Goal: Information Seeking & Learning: Learn about a topic

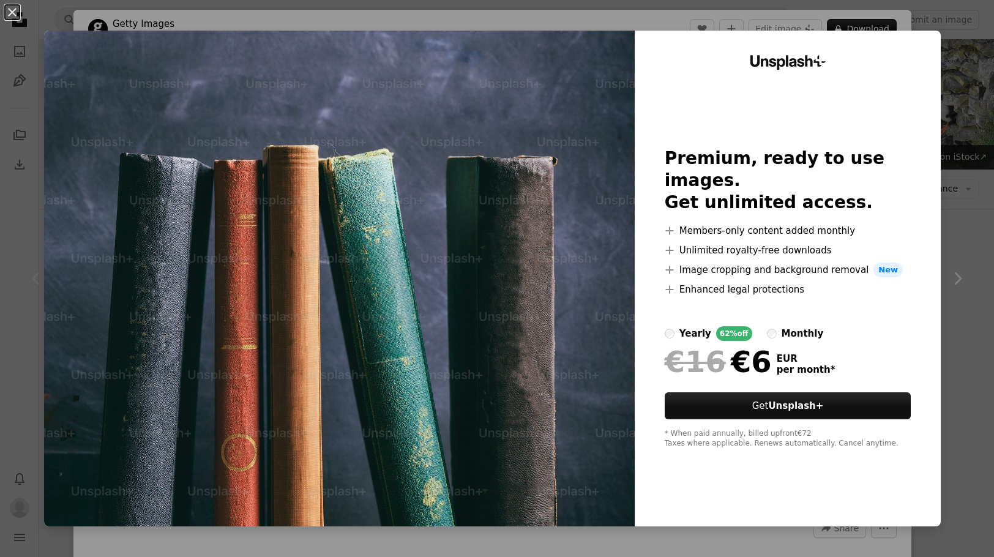
click at [950, 233] on div "An X shape Unsplash+ Premium, ready to use images. Get unlimited access. A plus…" at bounding box center [497, 278] width 994 height 557
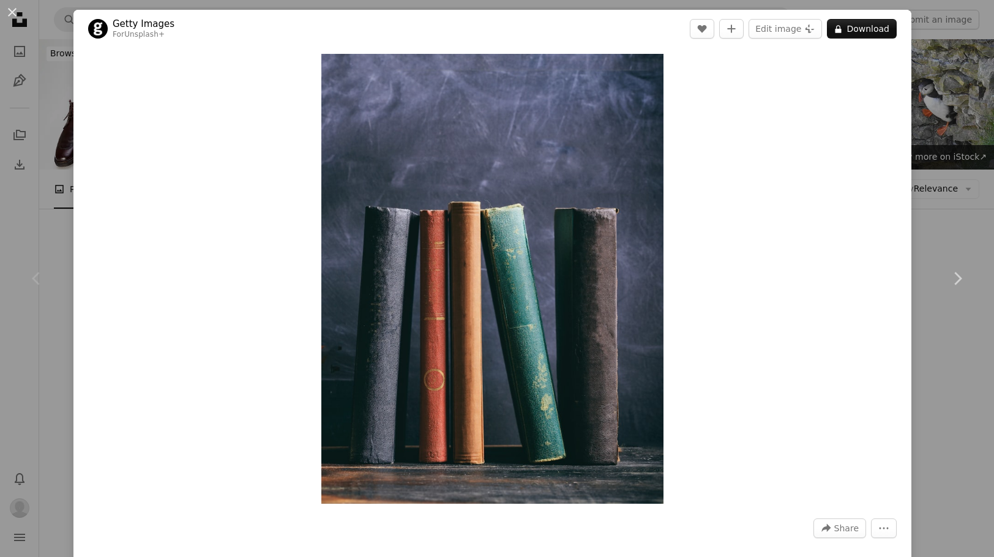
click at [911, 78] on div "An X shape Chevron left Chevron right Getty Images For Unsplash+ A heart A plus…" at bounding box center [497, 278] width 994 height 557
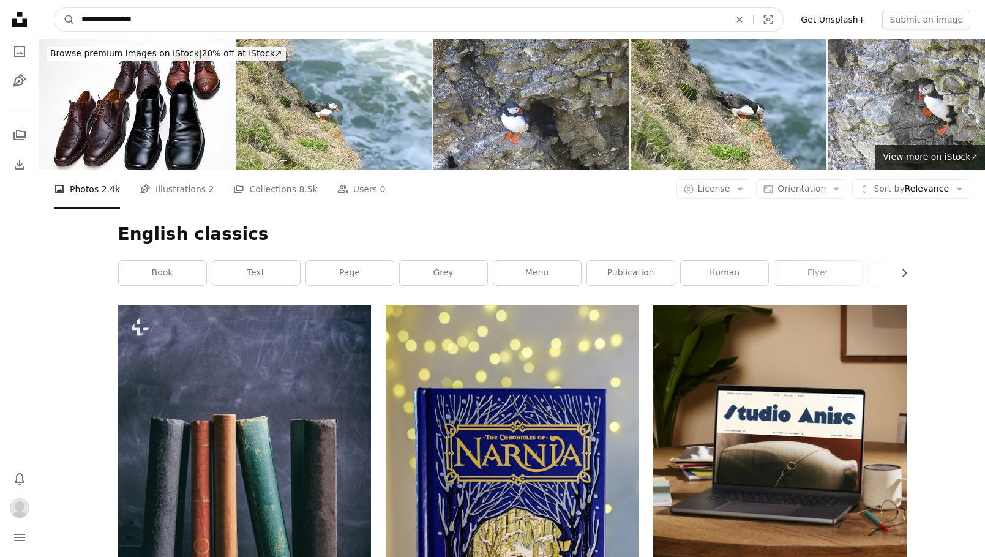
click at [341, 19] on input "**********" at bounding box center [400, 19] width 650 height 23
drag, startPoint x: 381, startPoint y: 15, endPoint x: -145, endPoint y: -46, distance: 529.7
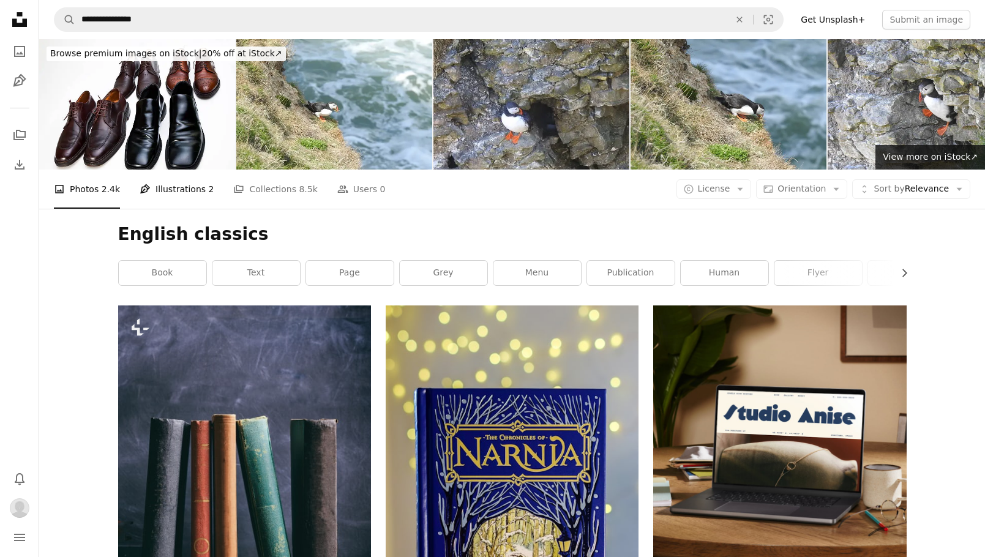
click at [184, 170] on link "Pen Tool Illustrations 2" at bounding box center [177, 189] width 74 height 39
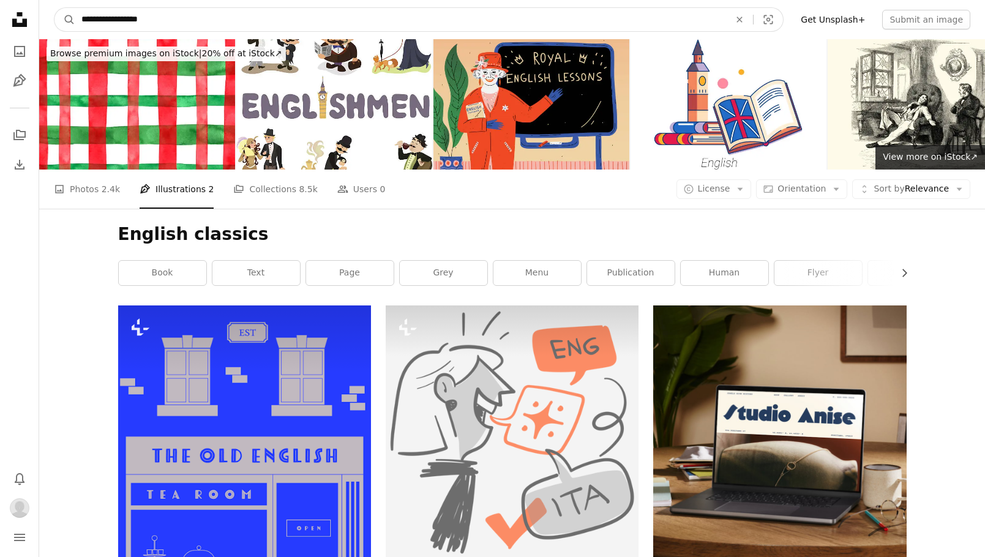
type input "**********"
click at [54, 8] on button "A magnifying glass" at bounding box center [64, 19] width 21 height 23
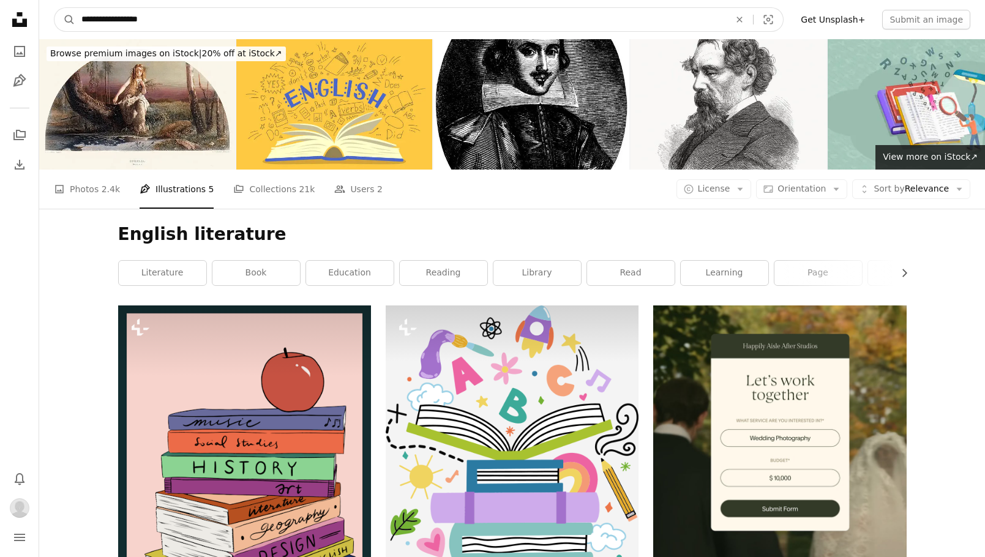
drag, startPoint x: 270, startPoint y: 20, endPoint x: -93, endPoint y: -39, distance: 367.7
type input "*******"
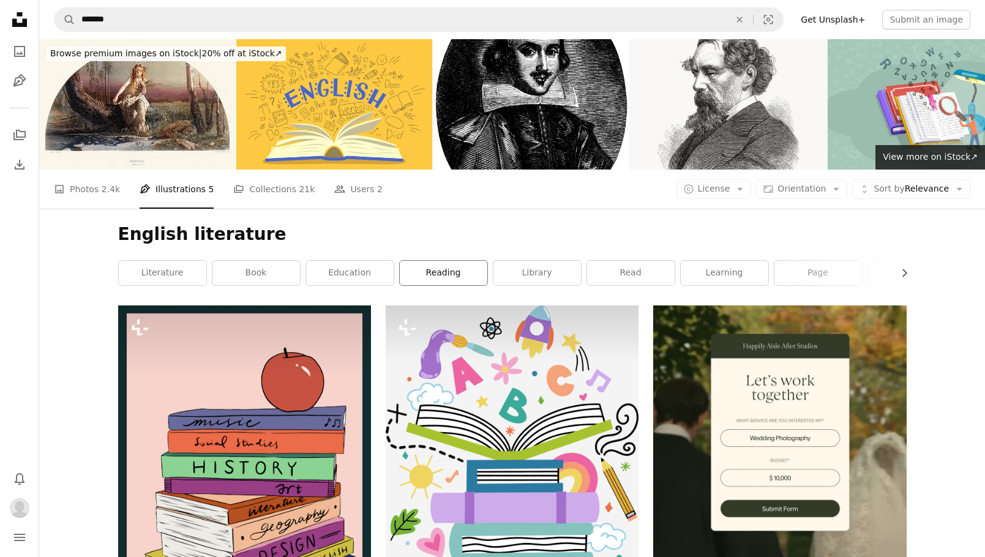
click at [414, 261] on link "reading" at bounding box center [444, 273] width 88 height 24
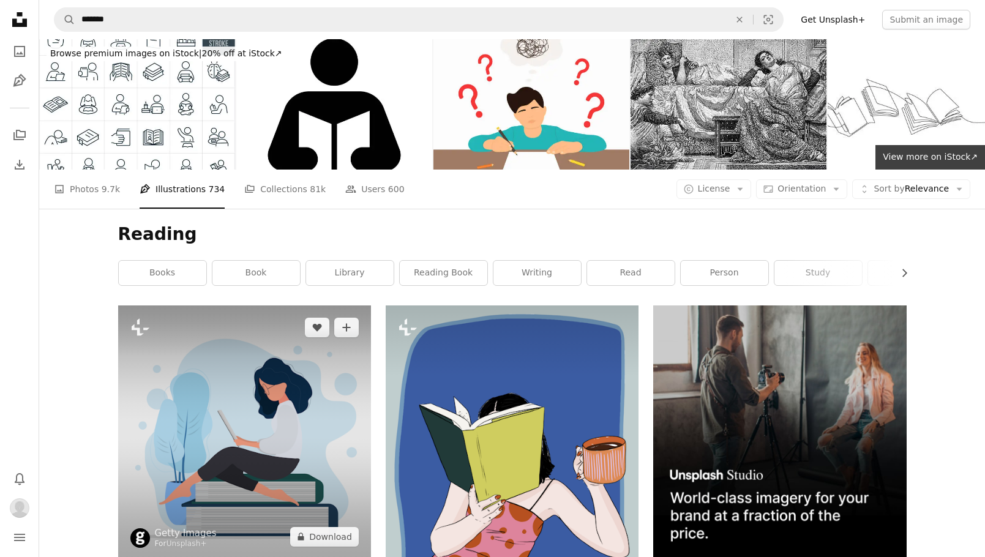
click at [249, 305] on img at bounding box center [244, 431] width 253 height 253
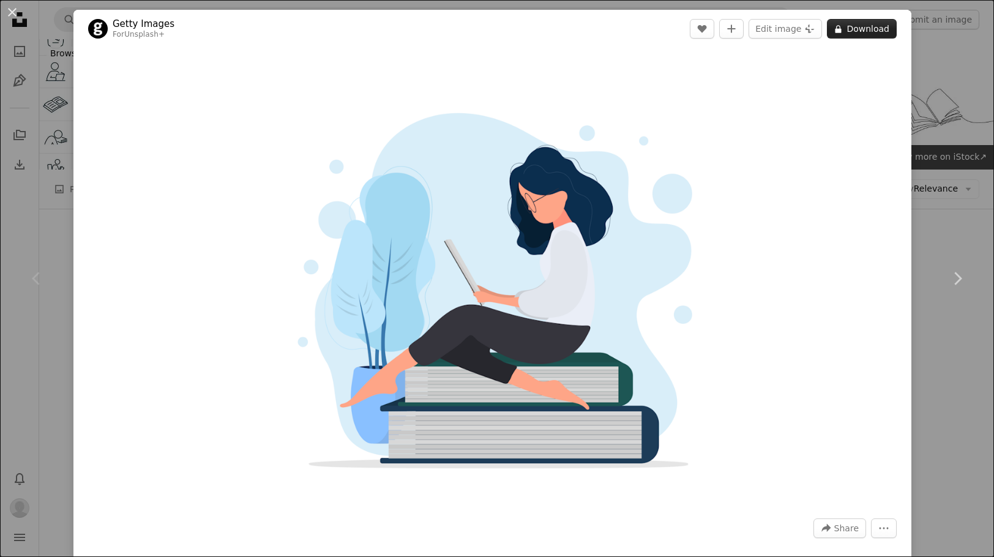
click at [856, 25] on button "A lock Download" at bounding box center [862, 29] width 70 height 20
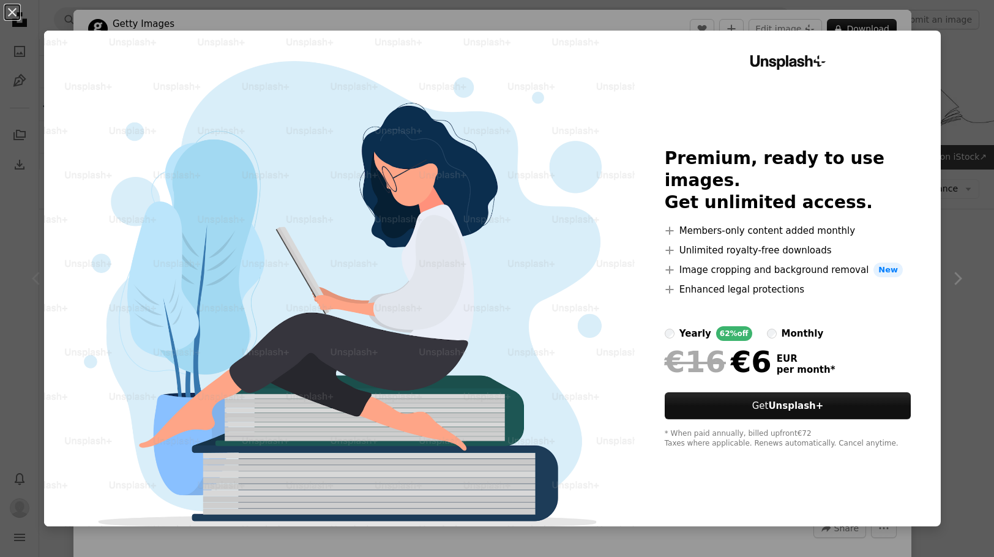
click at [953, 124] on div "An X shape Unsplash+ Premium, ready to use images. Get unlimited access. A plus…" at bounding box center [497, 278] width 994 height 557
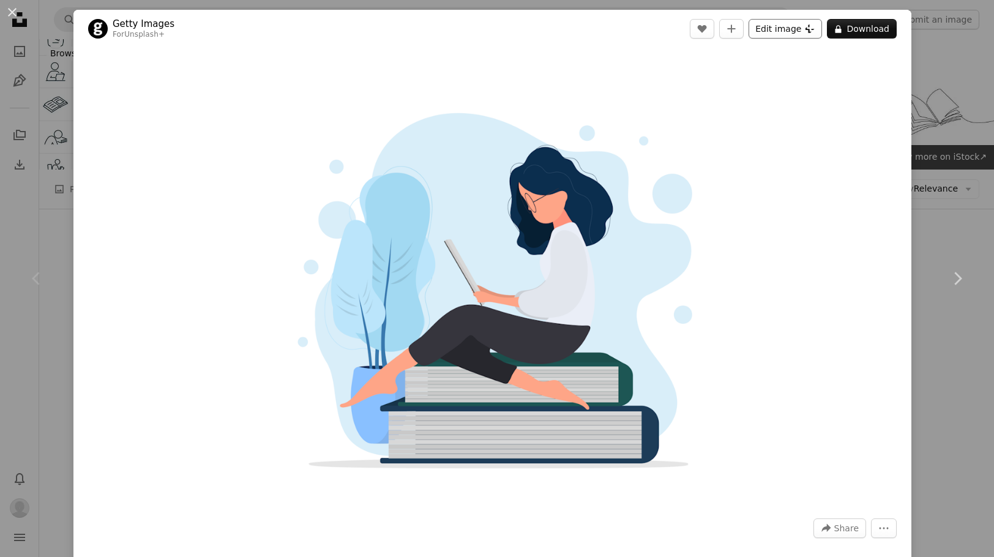
click at [805, 32] on icon "Plus sign for Unsplash+" at bounding box center [810, 29] width 10 height 10
click at [958, 47] on div "An X shape Chevron left Chevron right Getty Images For Unsplash+ A heart A plus…" at bounding box center [497, 278] width 994 height 557
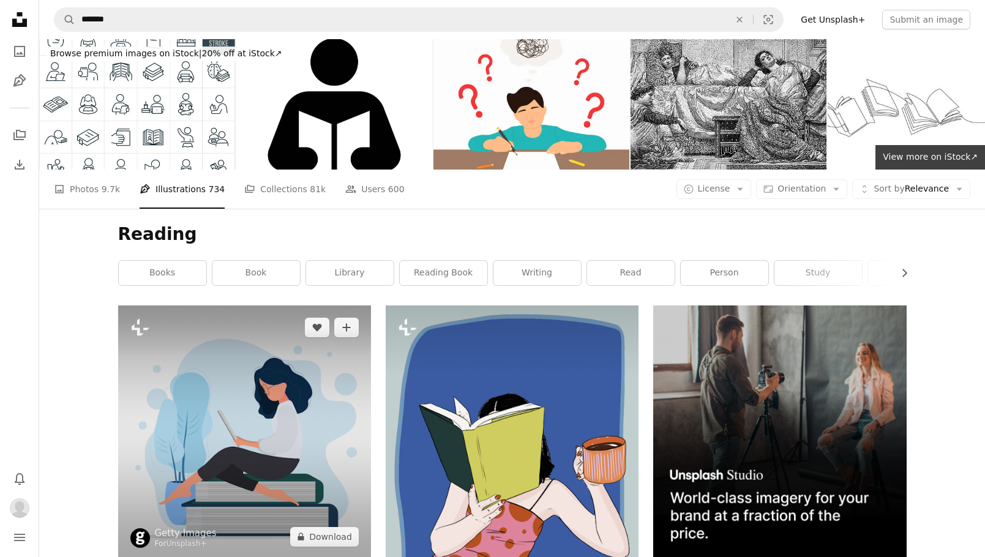
click at [305, 305] on img at bounding box center [244, 431] width 253 height 253
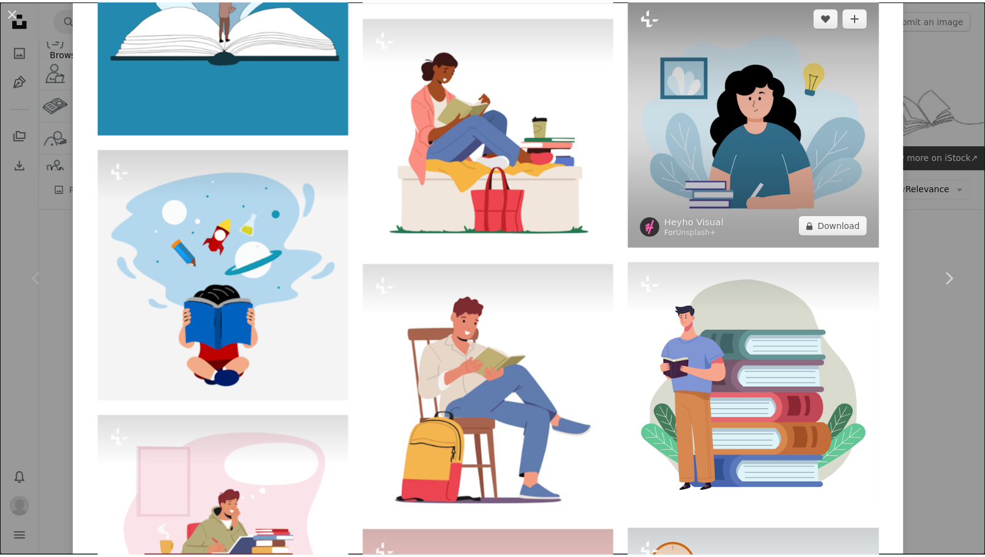
scroll to position [2631, 0]
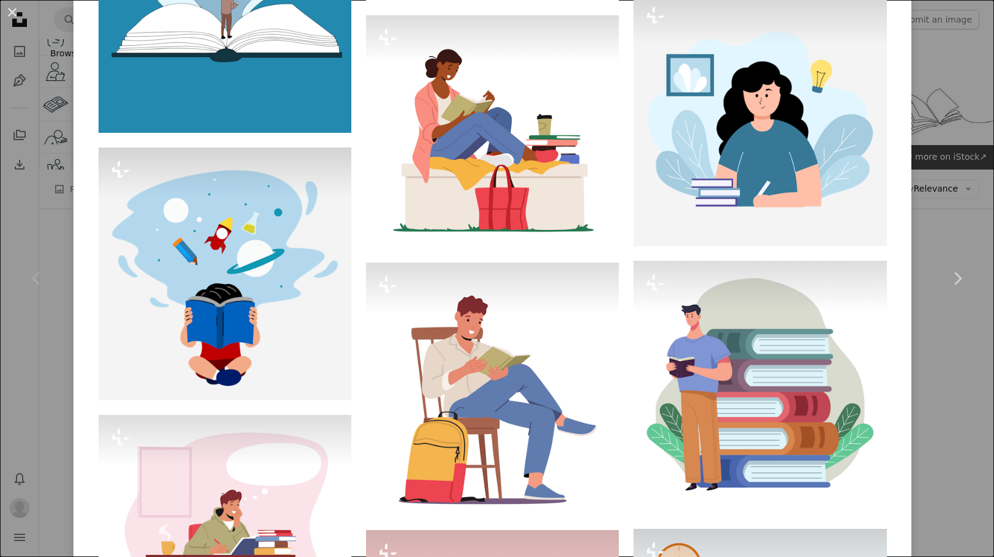
click at [958, 196] on div "An X shape Chevron left Chevron right Getty Images For Unsplash+ A heart A plus…" at bounding box center [497, 278] width 994 height 557
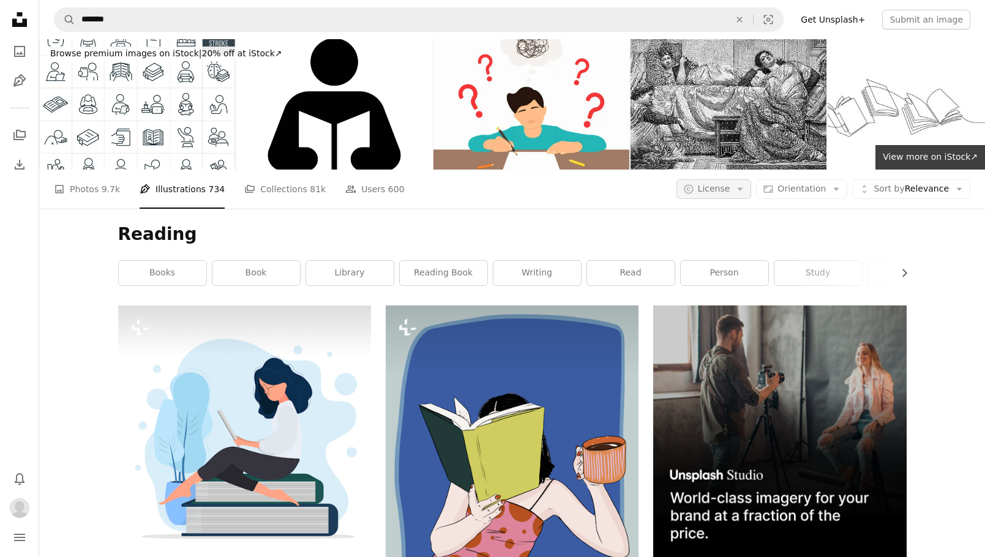
click at [749, 179] on button "A copyright icon © License Arrow down" at bounding box center [713, 189] width 75 height 20
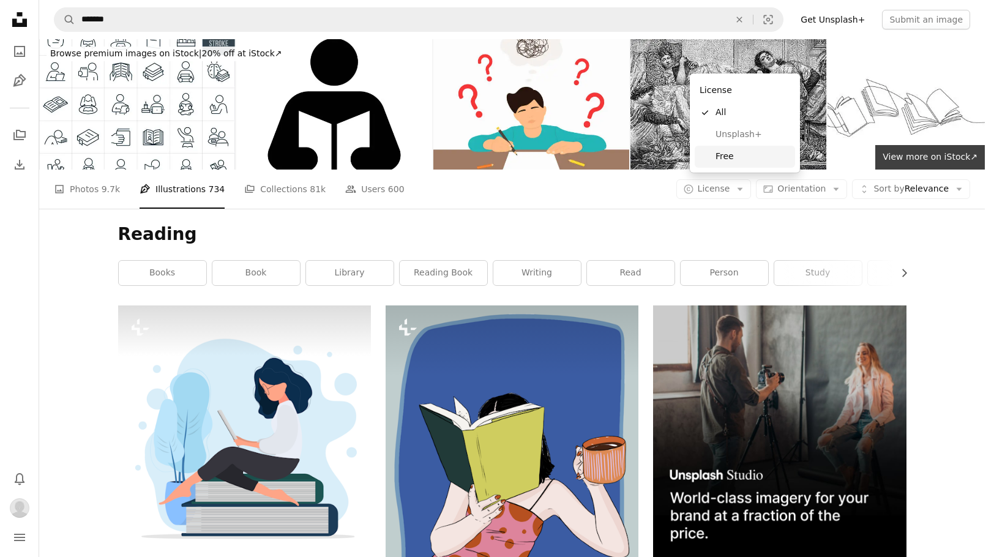
click at [742, 153] on span "Free" at bounding box center [752, 157] width 75 height 12
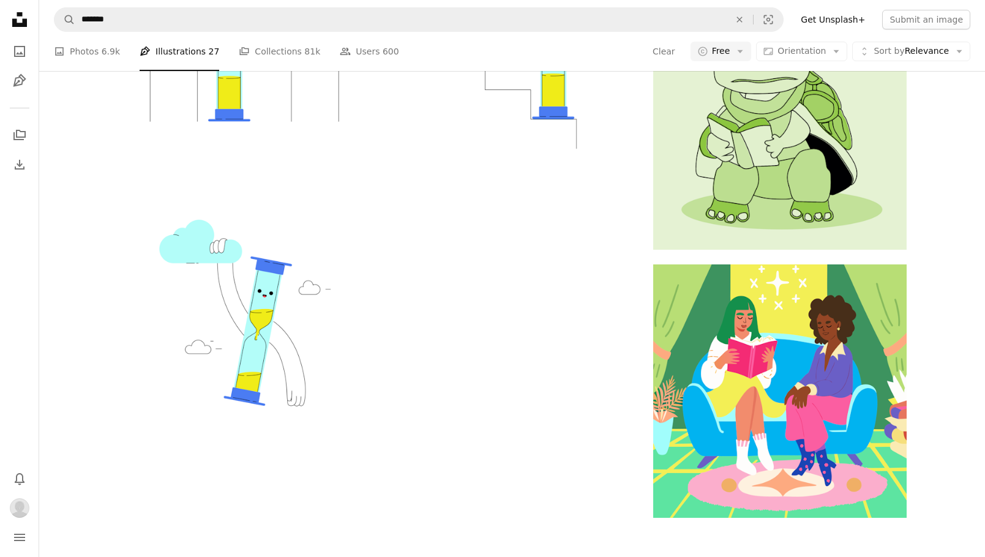
scroll to position [1699, 0]
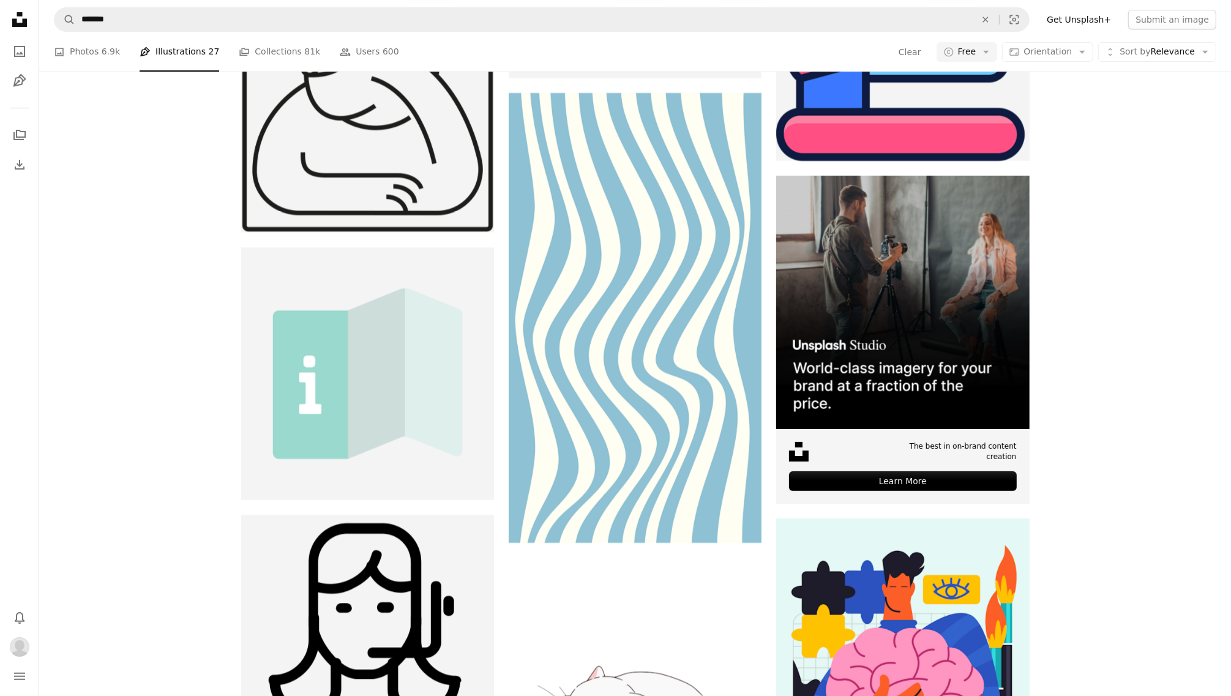
scroll to position [0, 0]
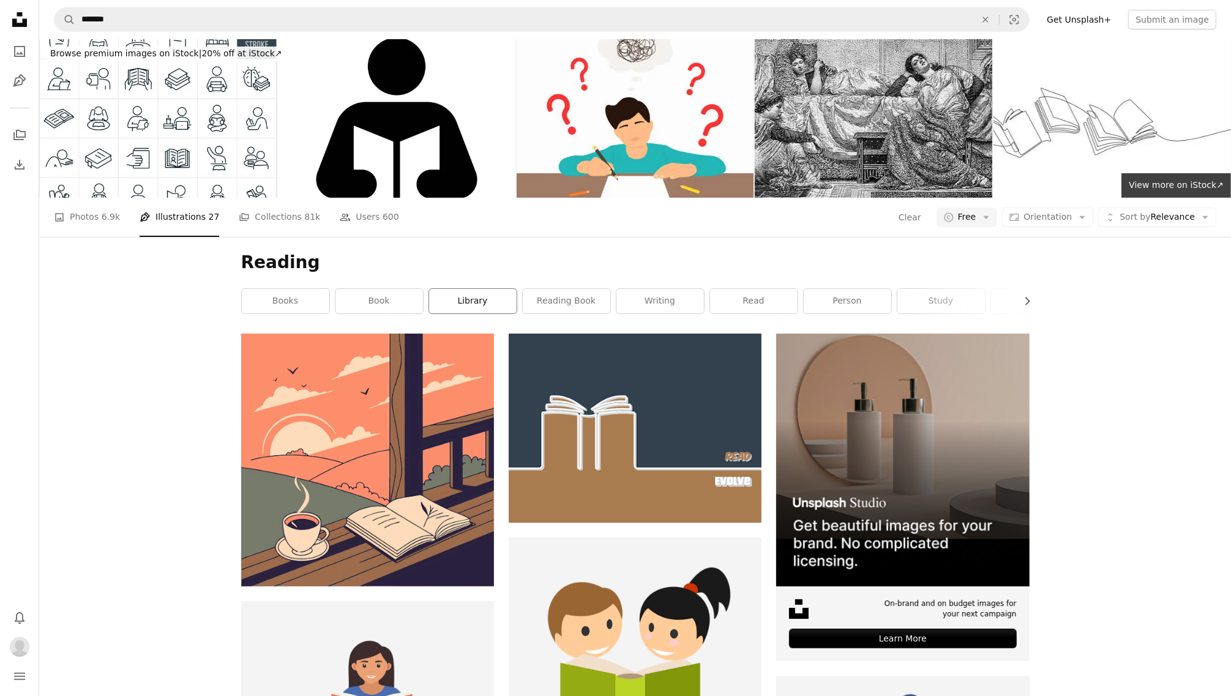
click at [490, 289] on link "library" at bounding box center [473, 301] width 88 height 24
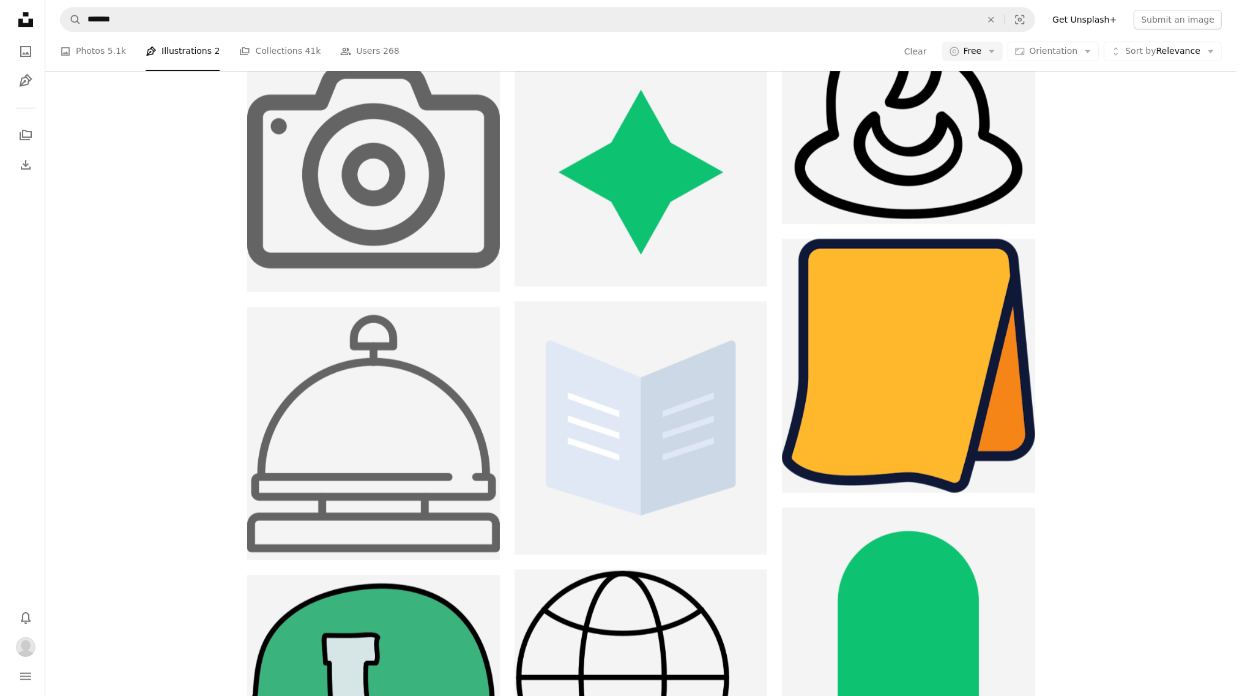
scroll to position [9536, 0]
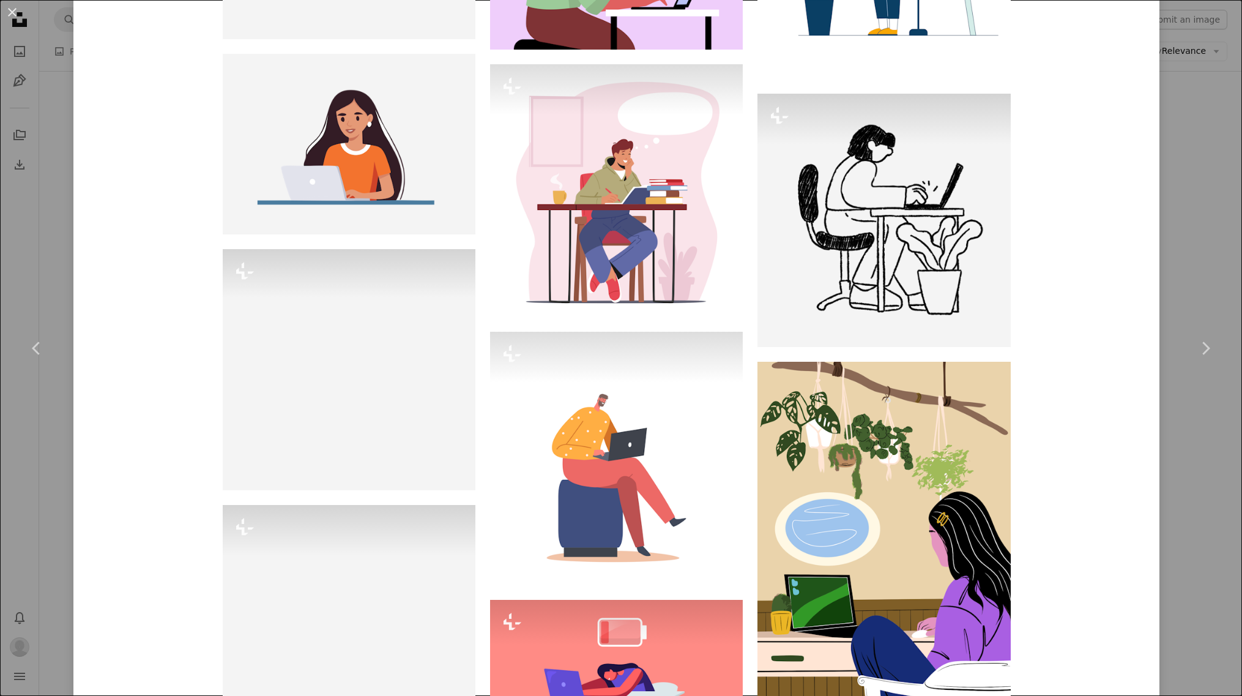
scroll to position [1530, 0]
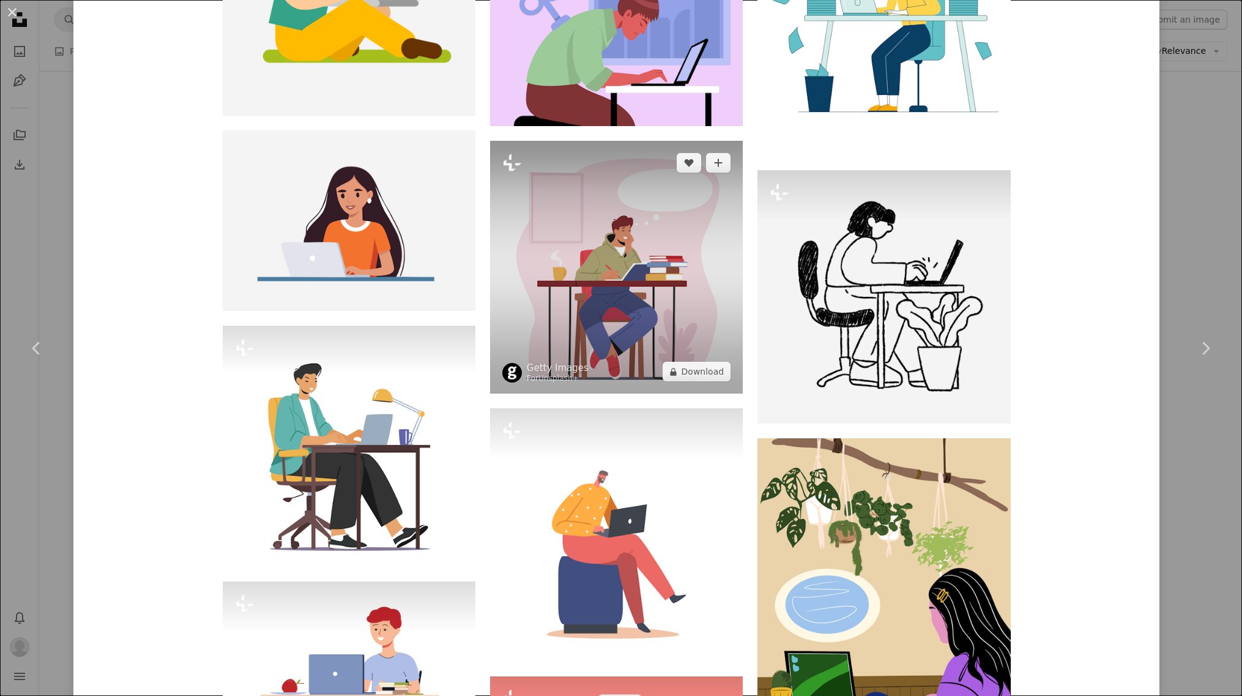
click at [608, 141] on img at bounding box center [616, 267] width 253 height 253
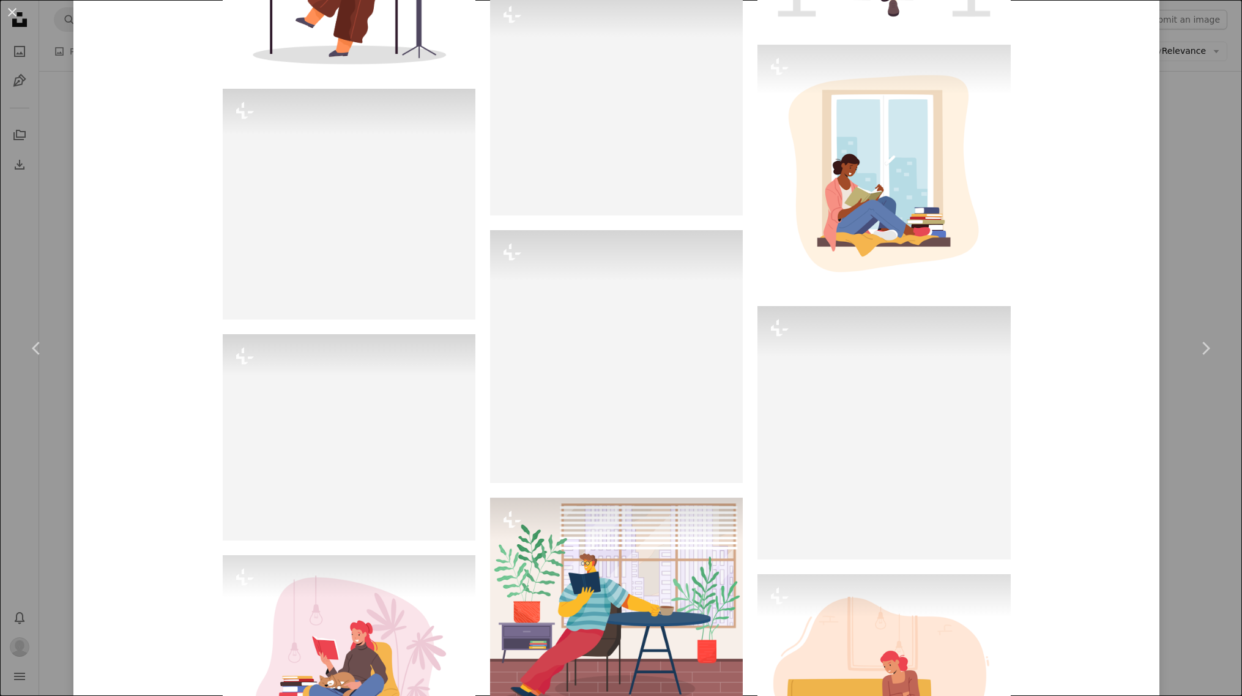
scroll to position [3183, 0]
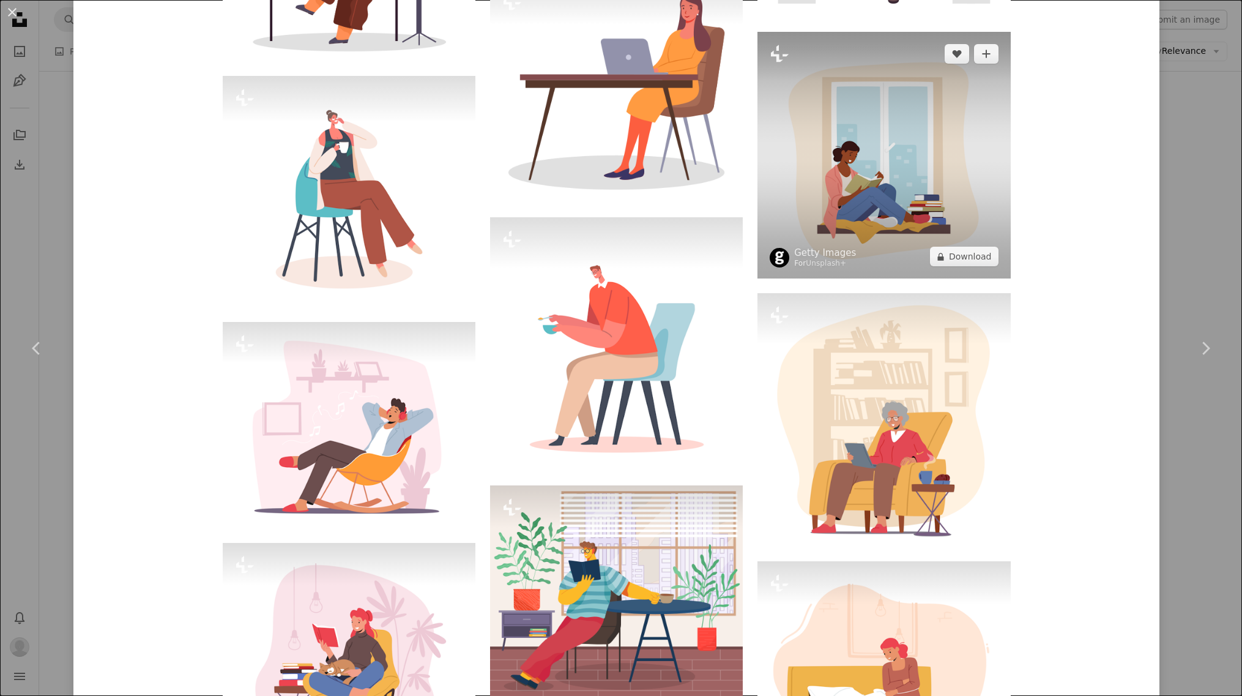
click at [944, 179] on img at bounding box center [884, 155] width 253 height 247
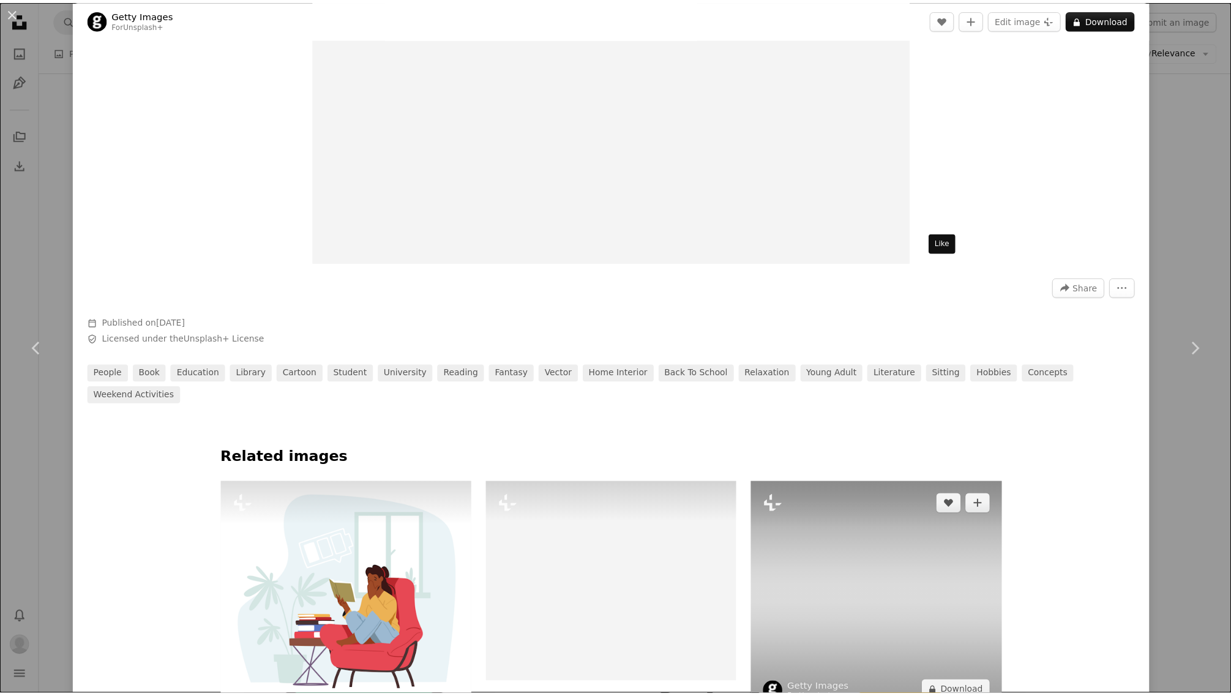
scroll to position [76, 0]
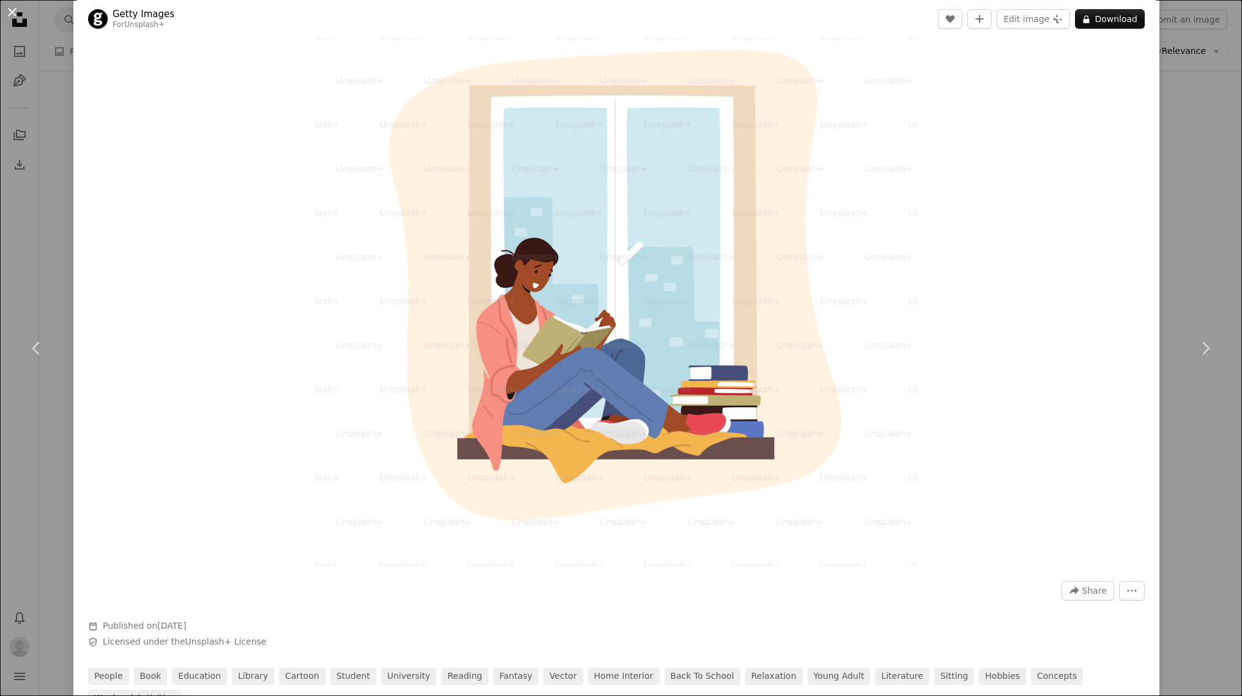
click at [10, 17] on button "An X shape" at bounding box center [12, 12] width 15 height 15
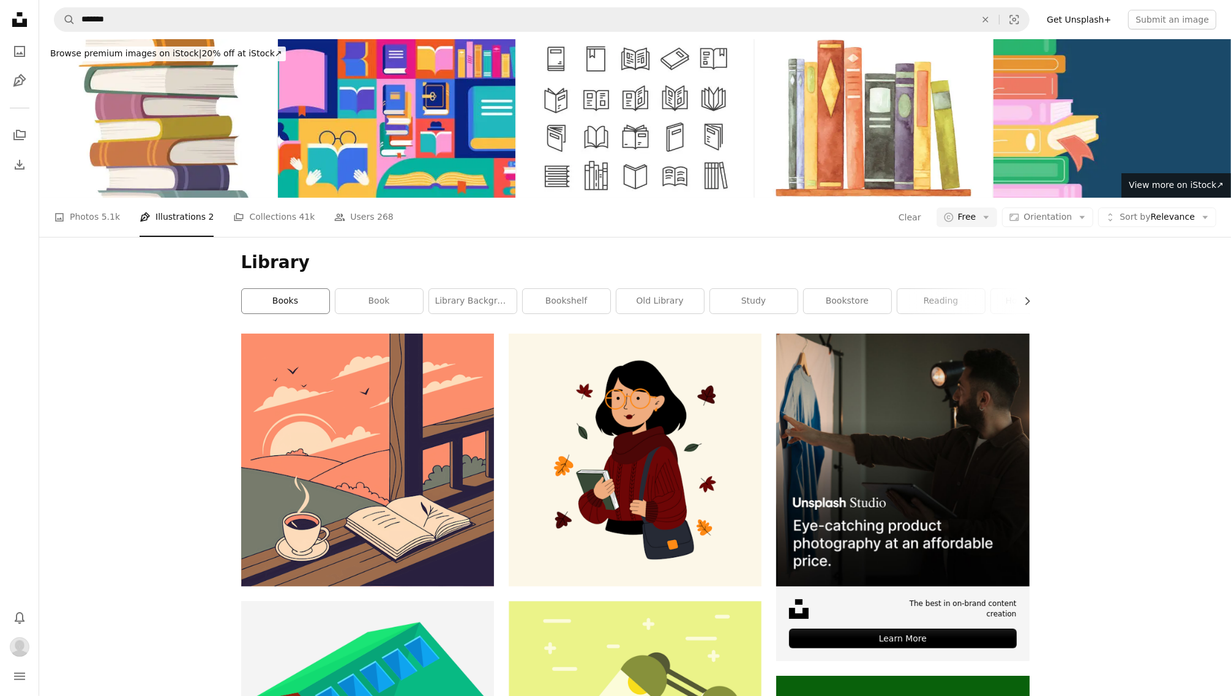
click at [285, 289] on link "books" at bounding box center [286, 301] width 88 height 24
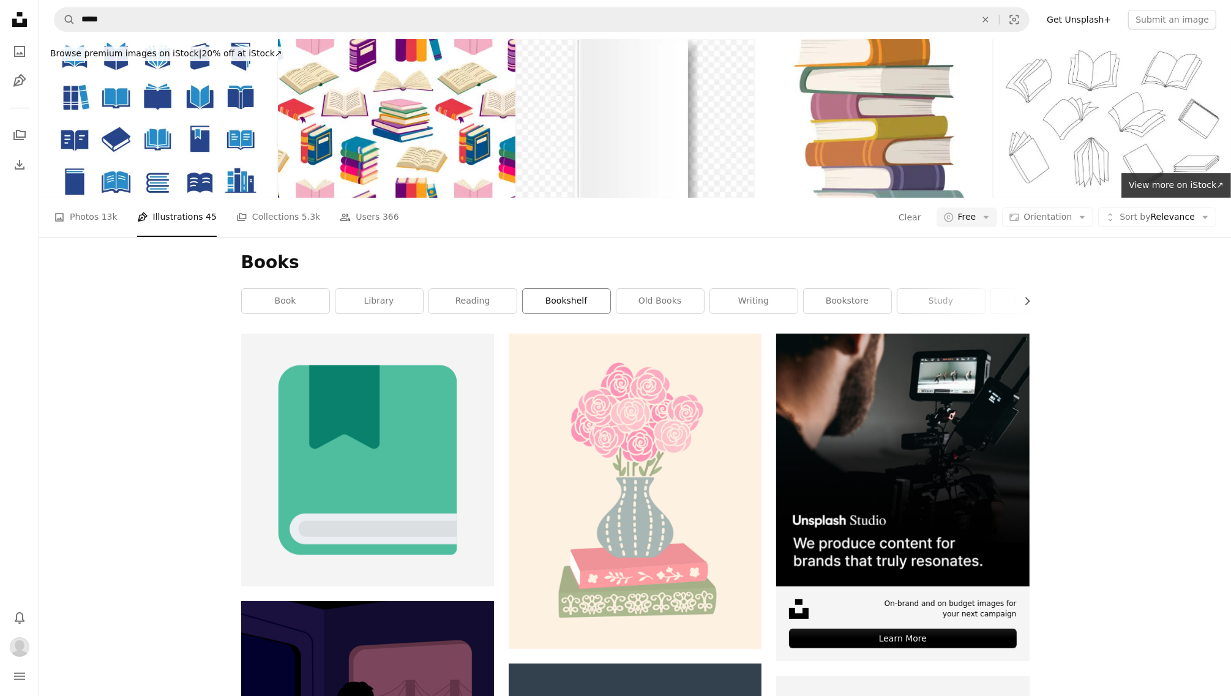
click at [568, 289] on link "bookshelf" at bounding box center [567, 301] width 88 height 24
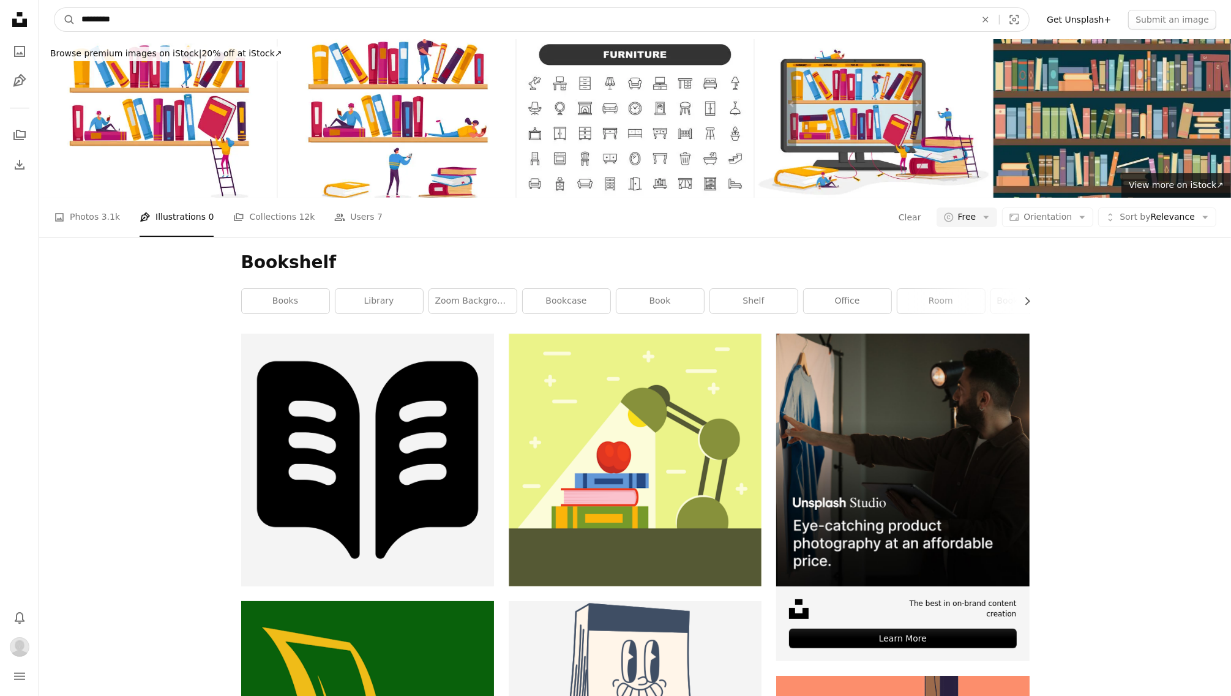
drag, startPoint x: -4, startPoint y: -18, endPoint x: -113, endPoint y: -18, distance: 108.3
type input "*"
type input "**********"
click button "A magnifying glass" at bounding box center [64, 19] width 21 height 23
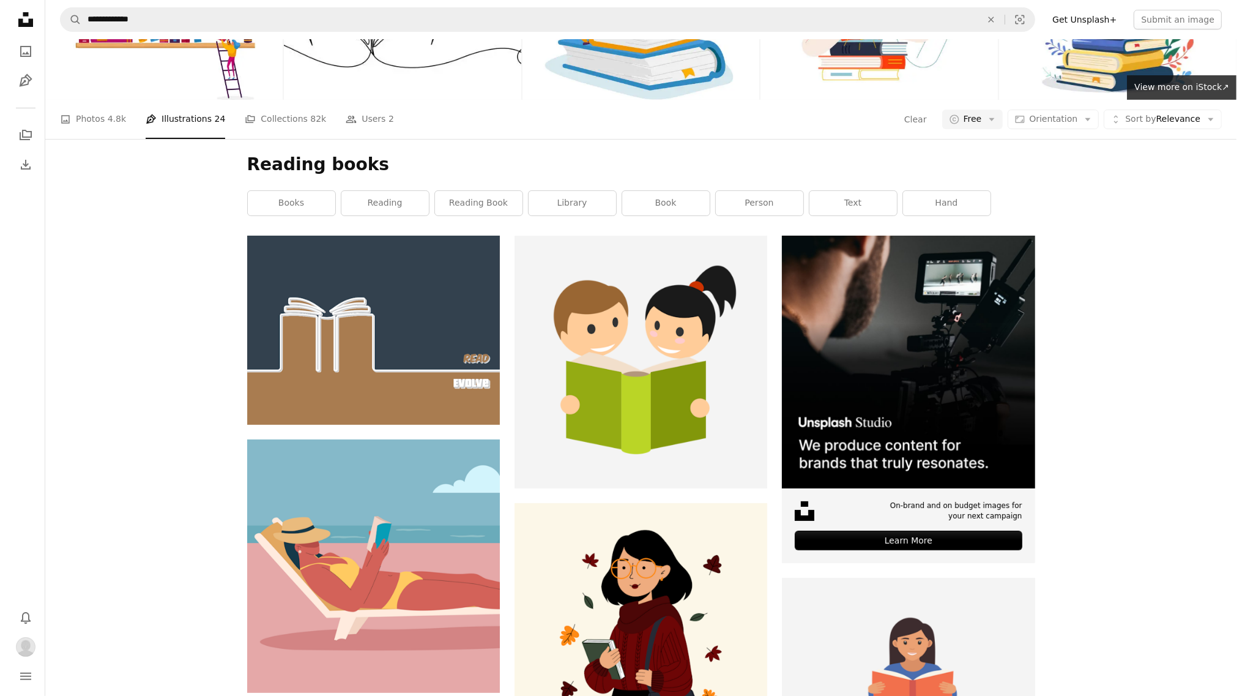
scroll to position [306, 0]
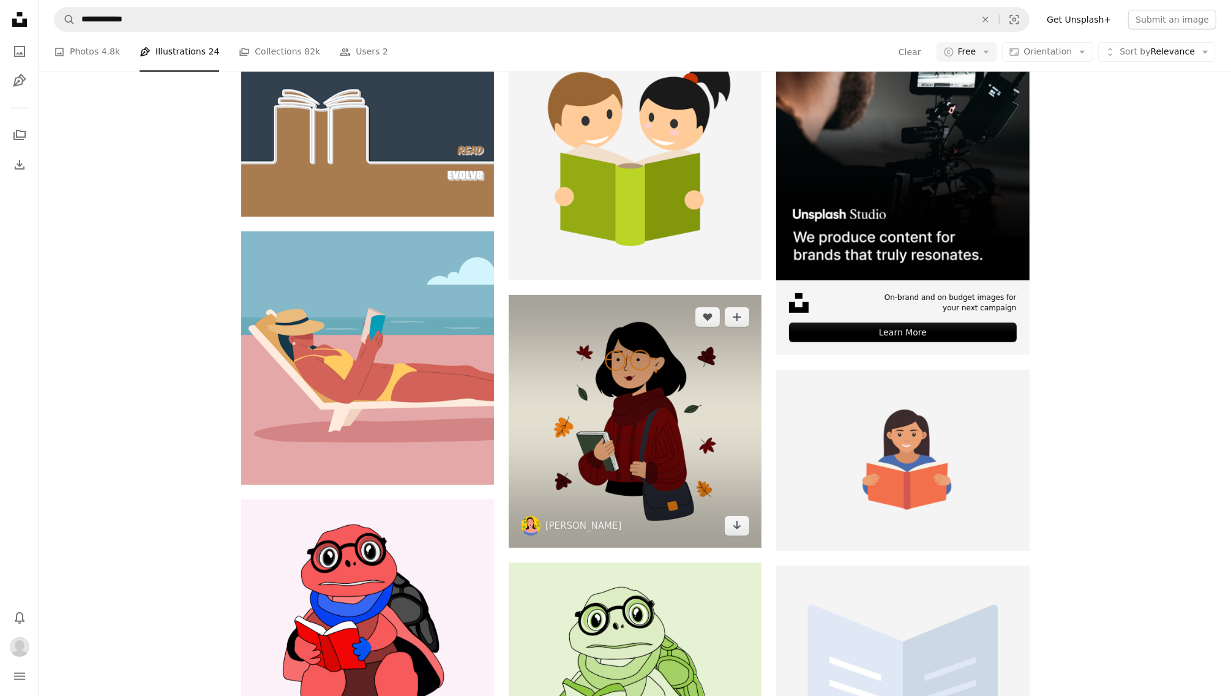
click at [660, 295] on img at bounding box center [635, 421] width 253 height 253
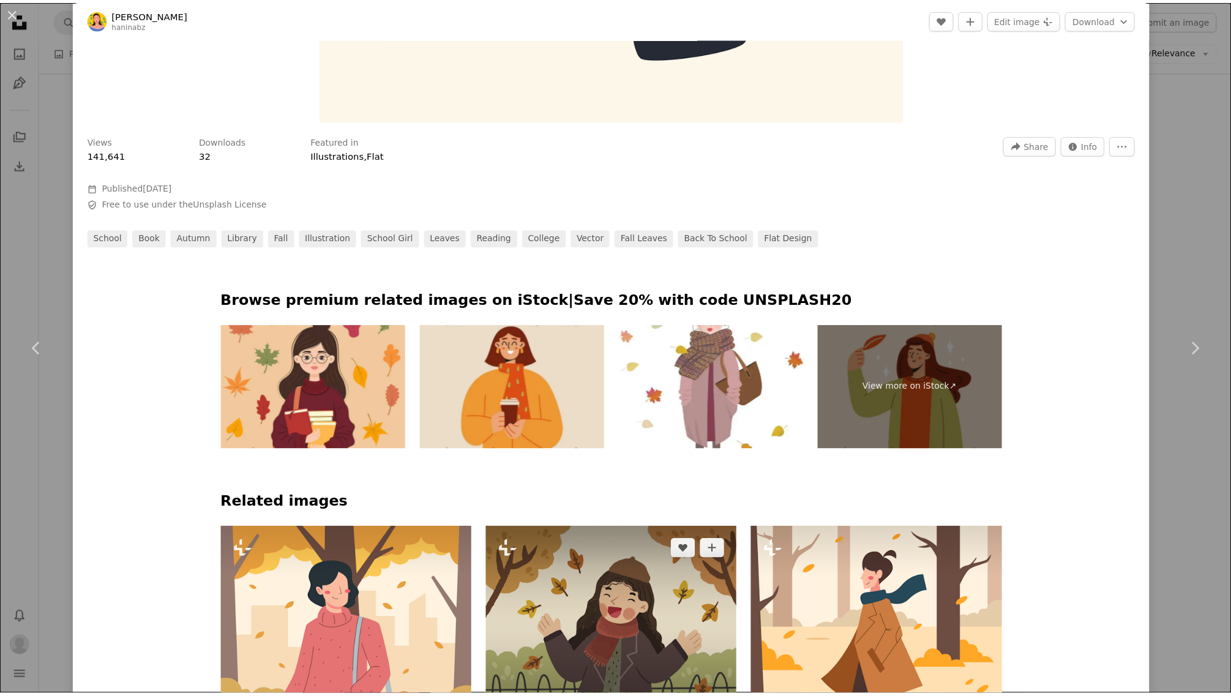
scroll to position [688, 0]
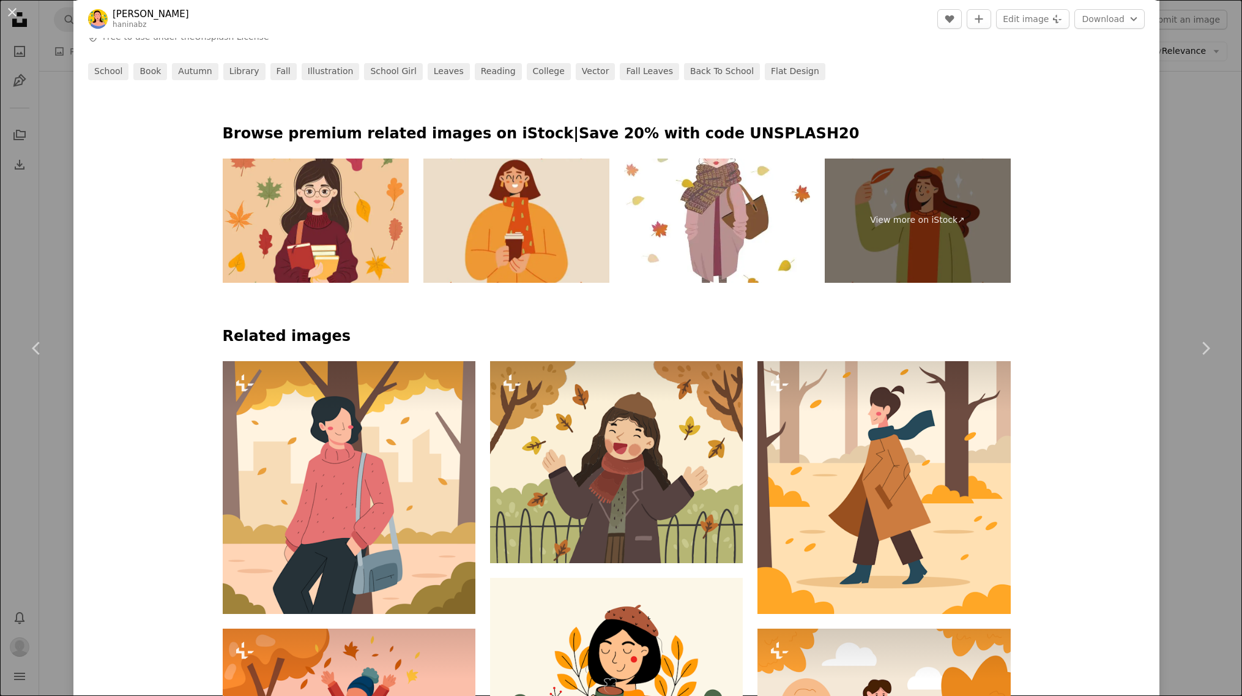
click at [993, 277] on div "An X shape Chevron left Chevron right [PERSON_NAME] haninabz A heart A plus sig…" at bounding box center [621, 348] width 1242 height 696
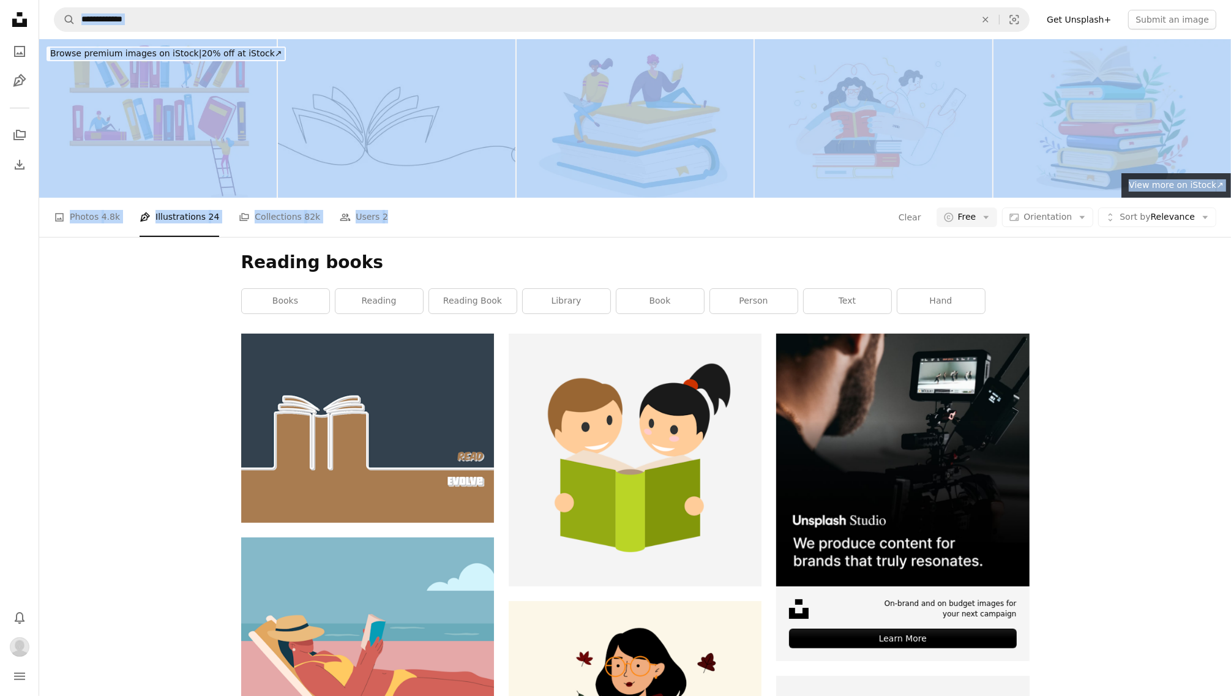
drag, startPoint x: 434, startPoint y: 43, endPoint x: 41, endPoint y: -2, distance: 396.1
click at [281, 289] on link "books" at bounding box center [286, 301] width 88 height 24
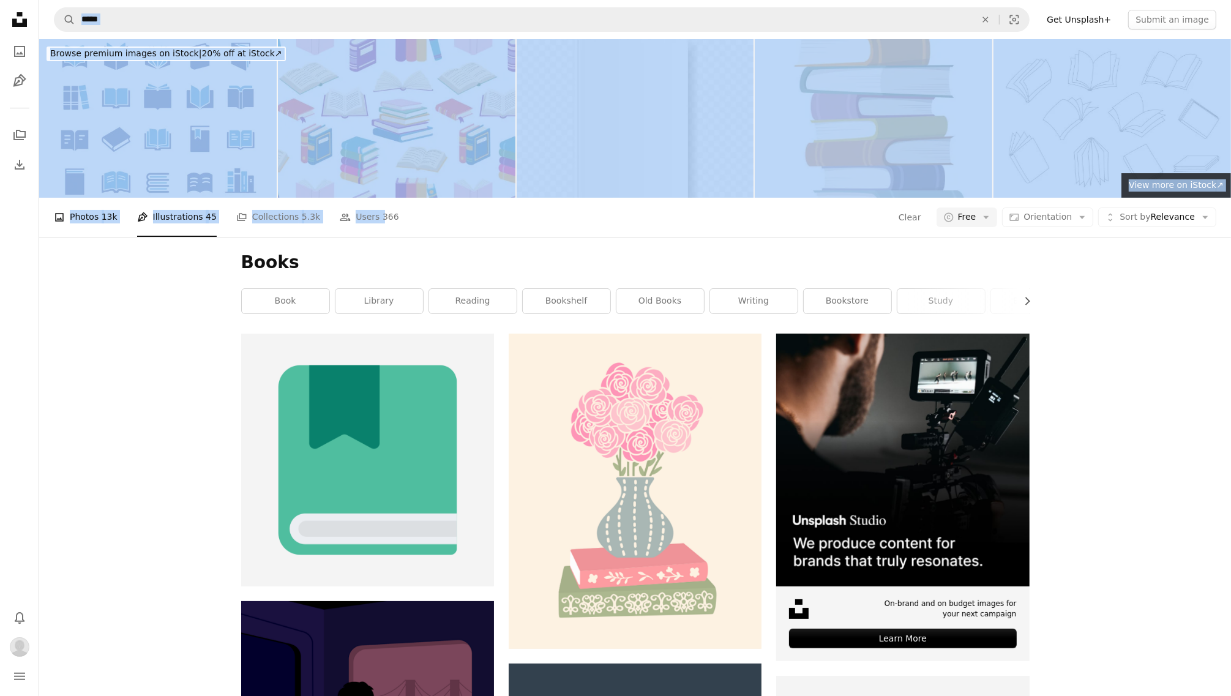
click at [103, 210] on span "13k" at bounding box center [110, 216] width 16 height 13
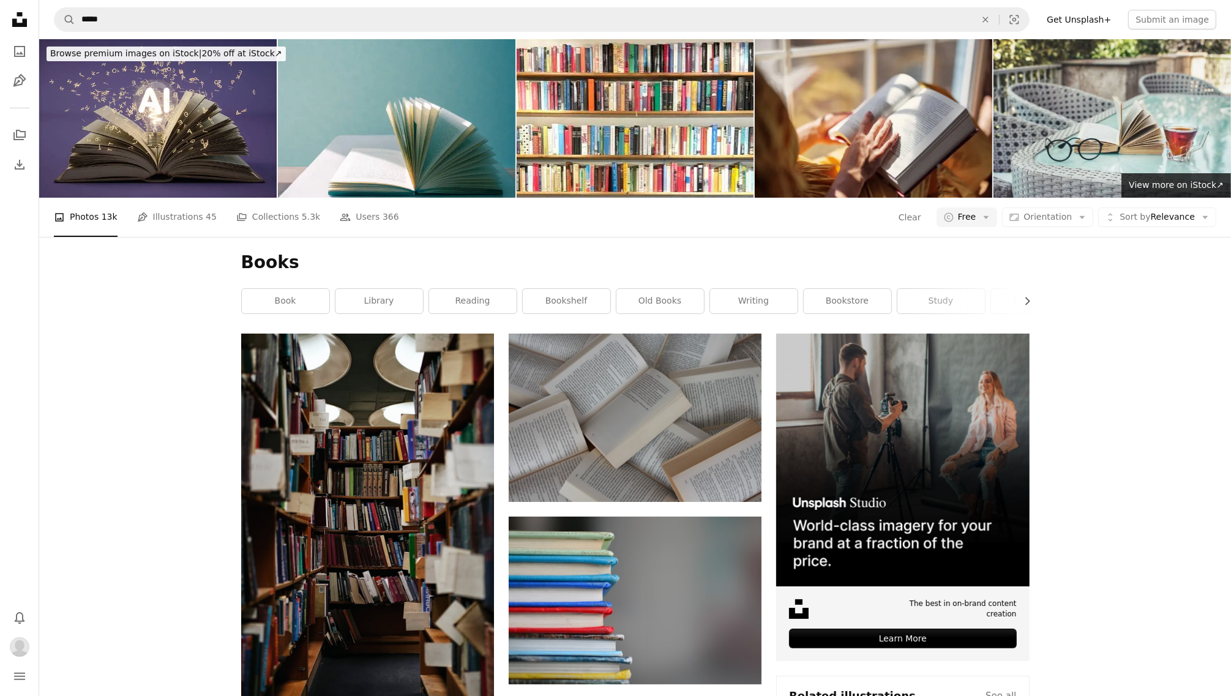
click at [681, 198] on div "A photo Photos 13k Pen Tool Illustrations 45 A stack of folders Collections 5.3…" at bounding box center [635, 217] width 1162 height 39
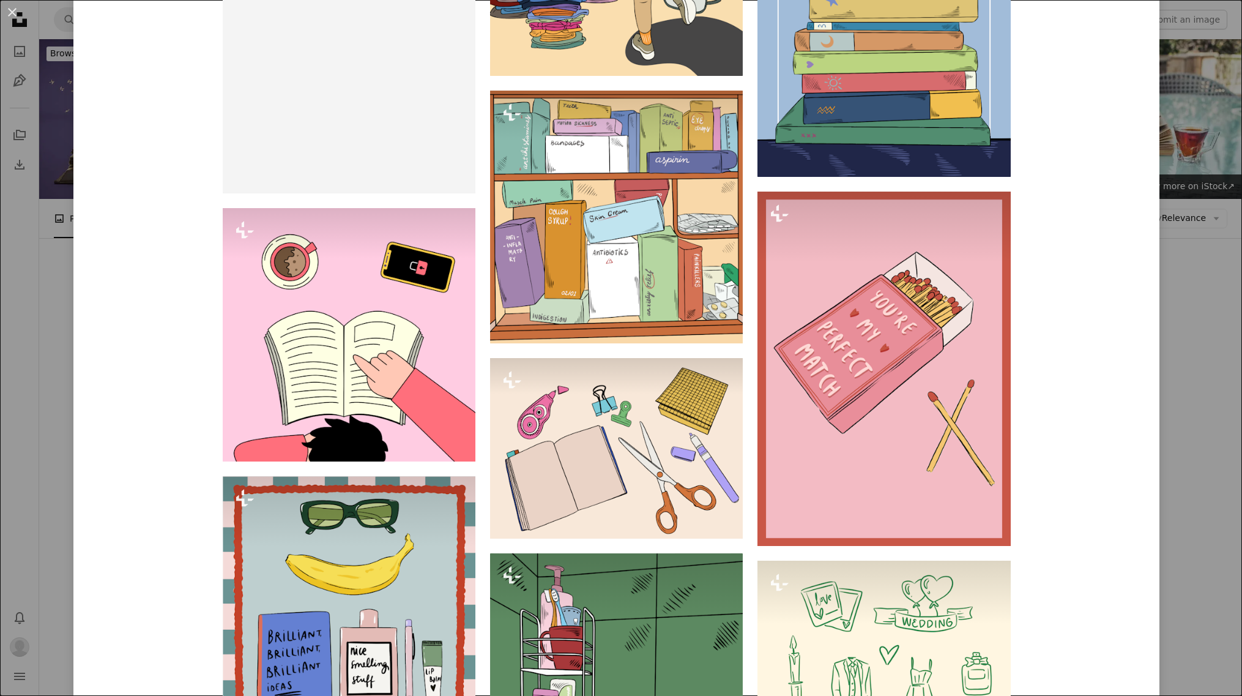
scroll to position [955, 0]
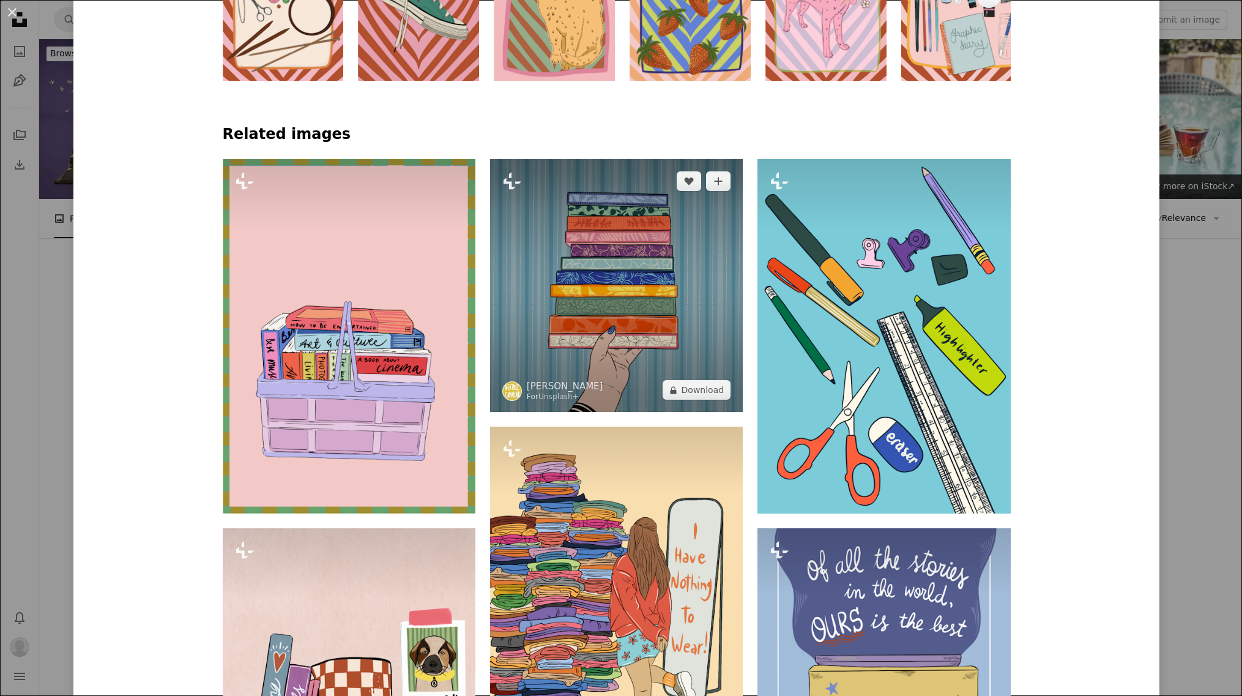
click at [666, 311] on img at bounding box center [616, 285] width 253 height 253
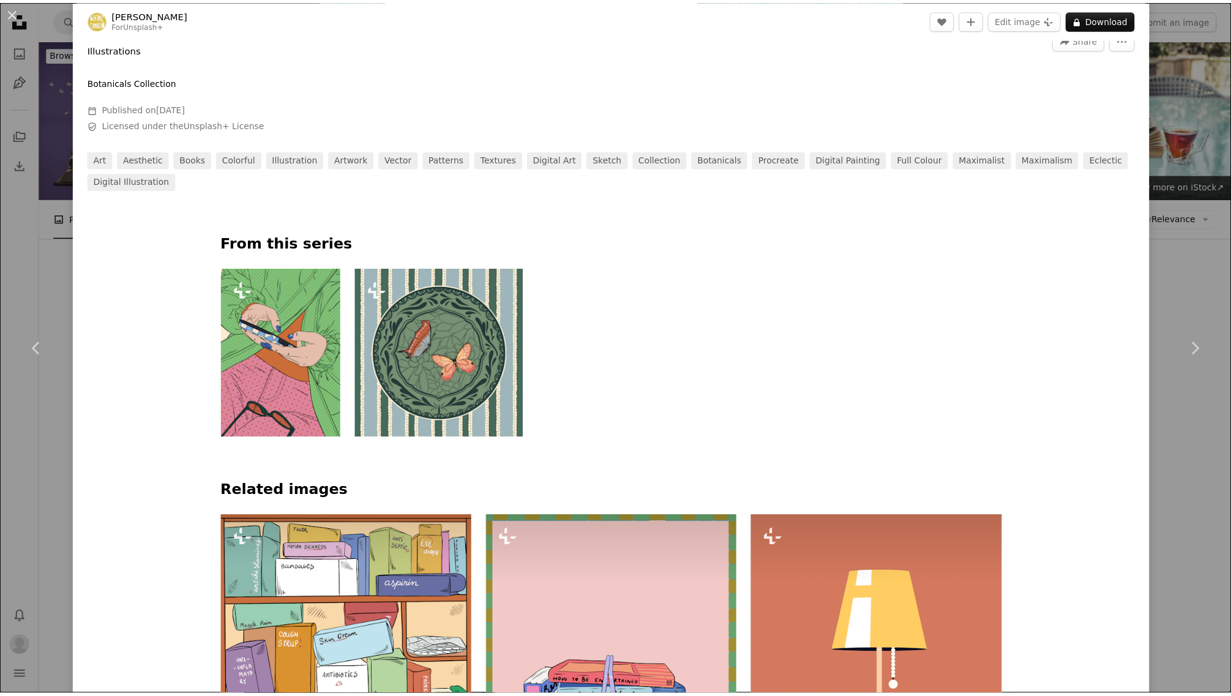
scroll to position [841, 0]
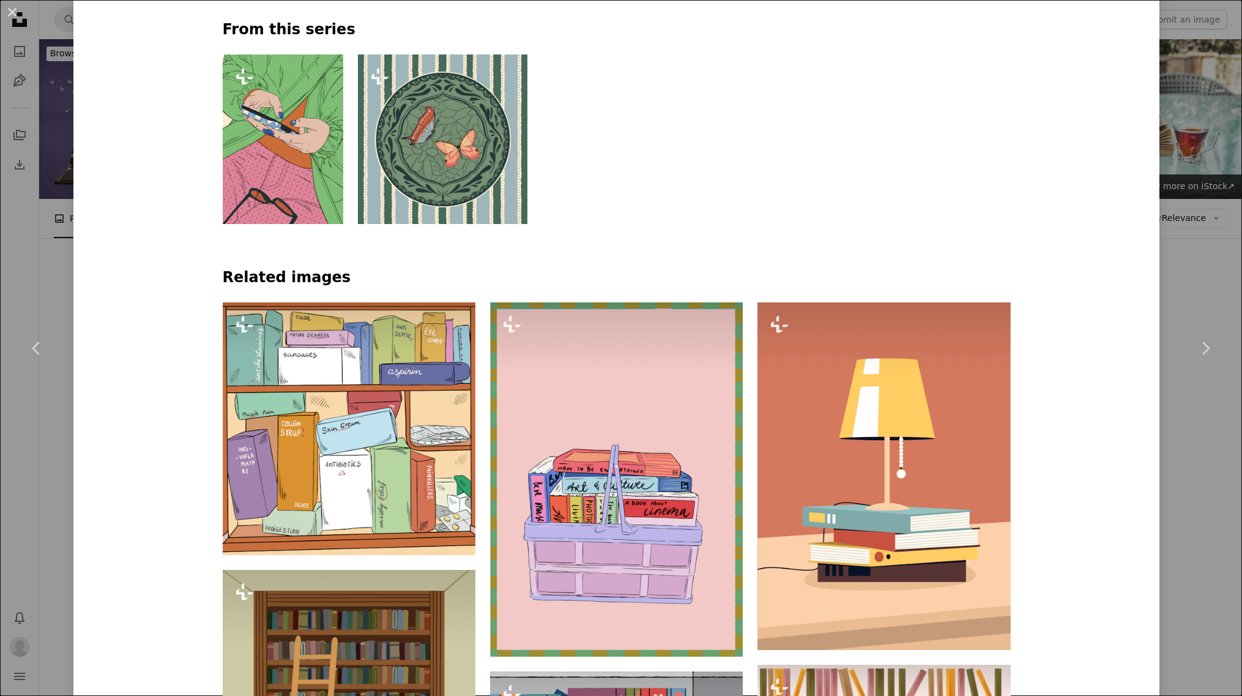
click at [993, 242] on div "An X shape Chevron left Chevron right [PERSON_NAME] For Unsplash+ A heart A plu…" at bounding box center [621, 348] width 1242 height 696
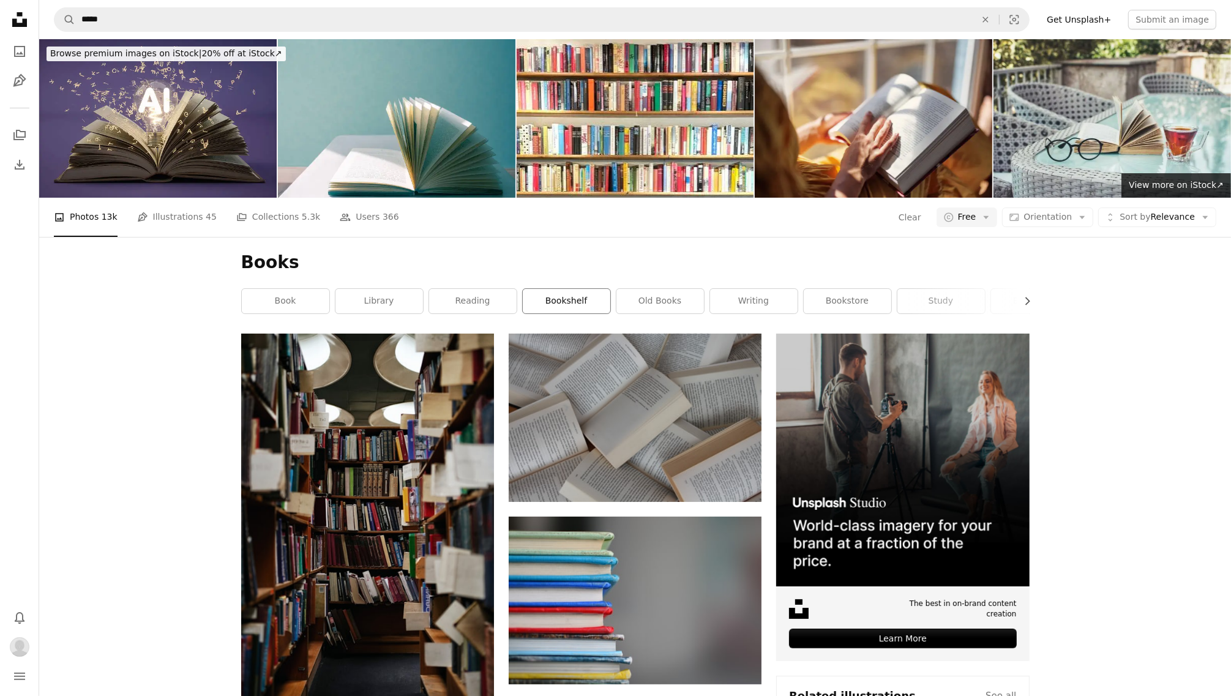
click at [598, 289] on link "bookshelf" at bounding box center [567, 301] width 88 height 24
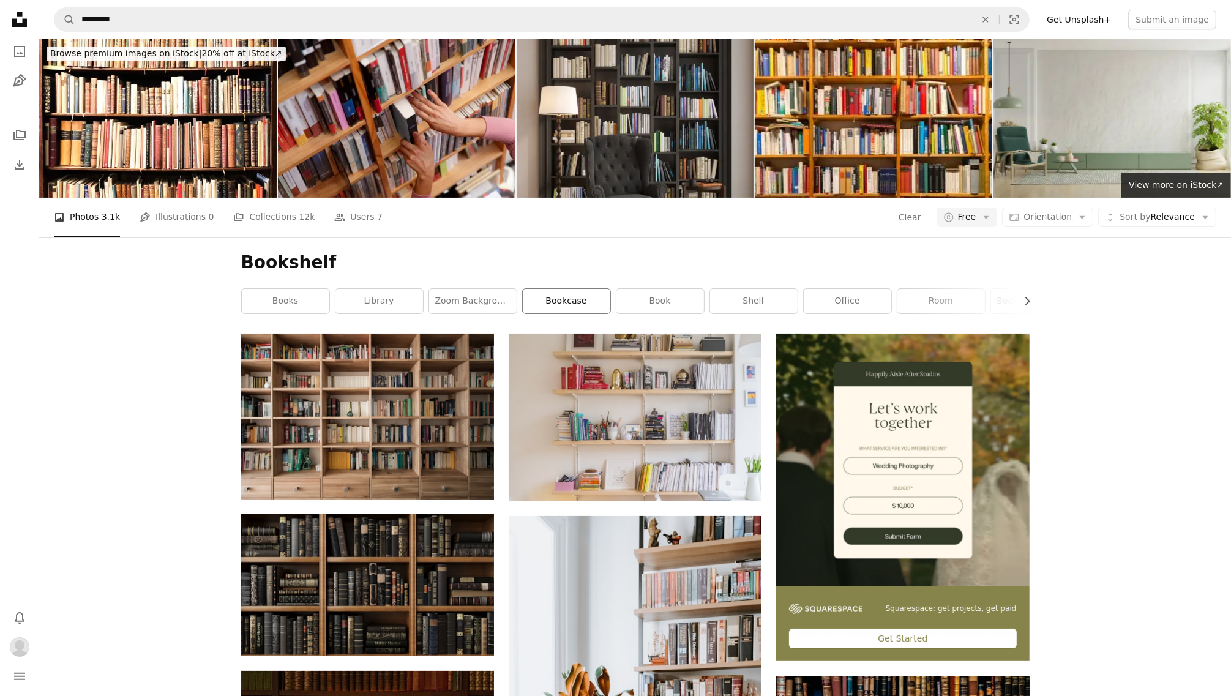
click at [555, 289] on link "bookcase" at bounding box center [567, 301] width 88 height 24
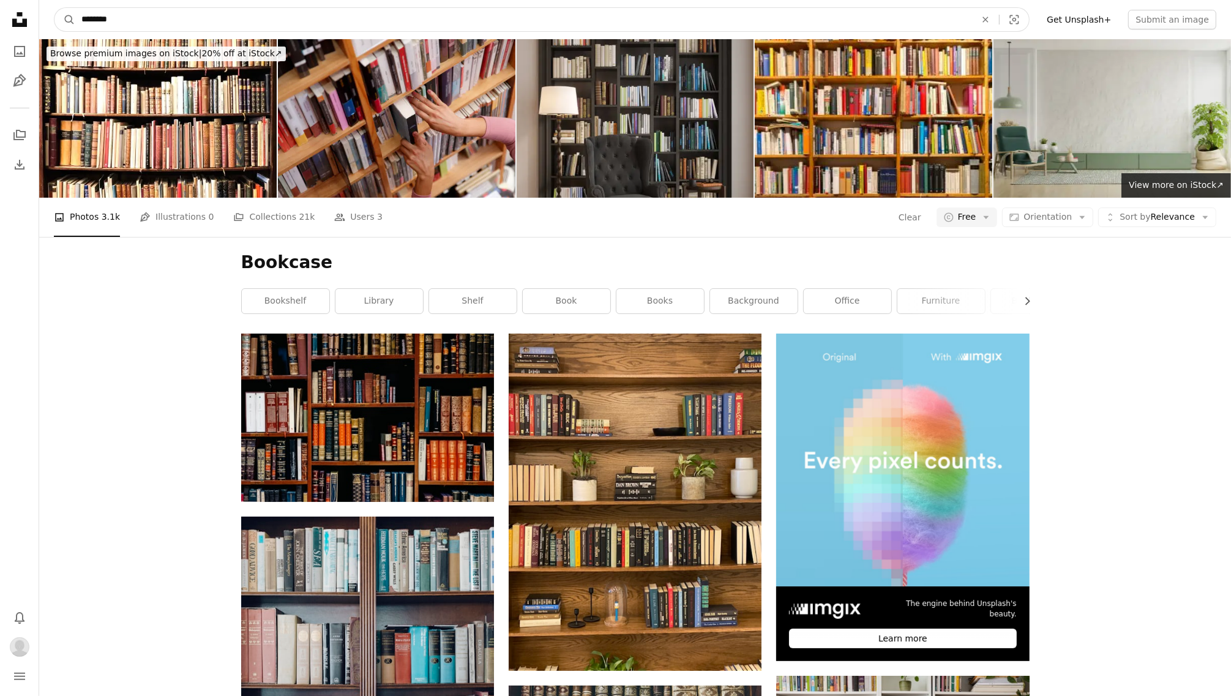
drag, startPoint x: 372, startPoint y: 20, endPoint x: -167, endPoint y: 12, distance: 539.2
type input "**********"
click button "A magnifying glass" at bounding box center [64, 19] width 21 height 23
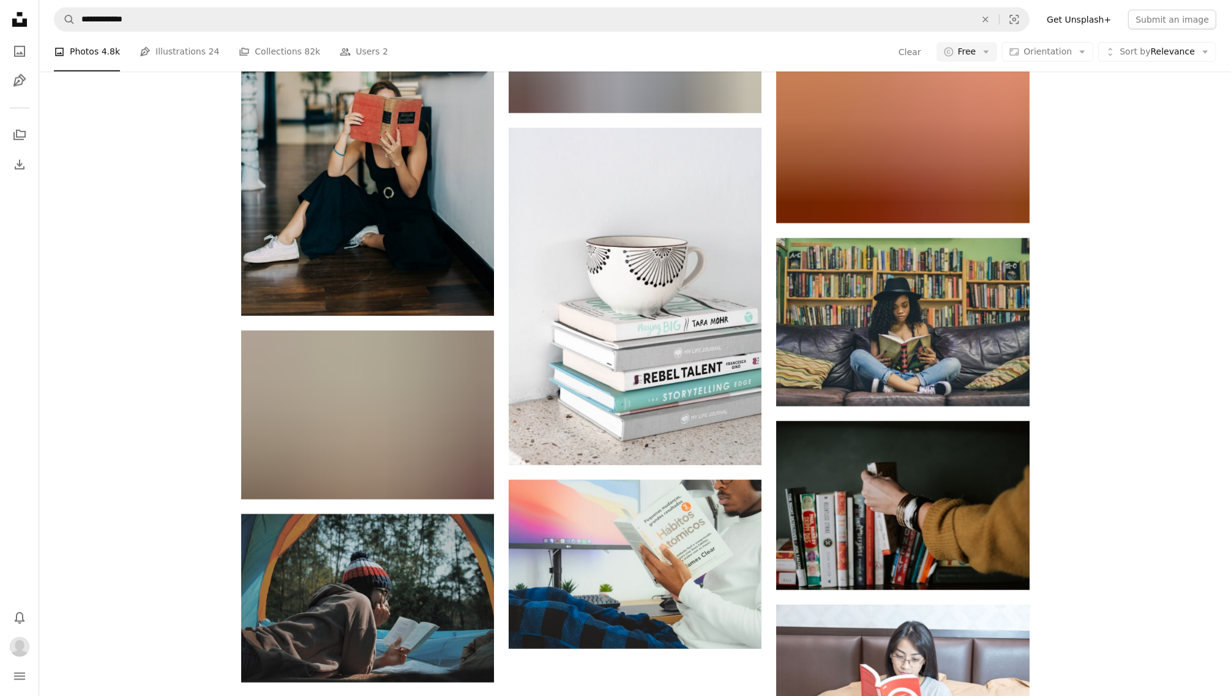
scroll to position [1406, 0]
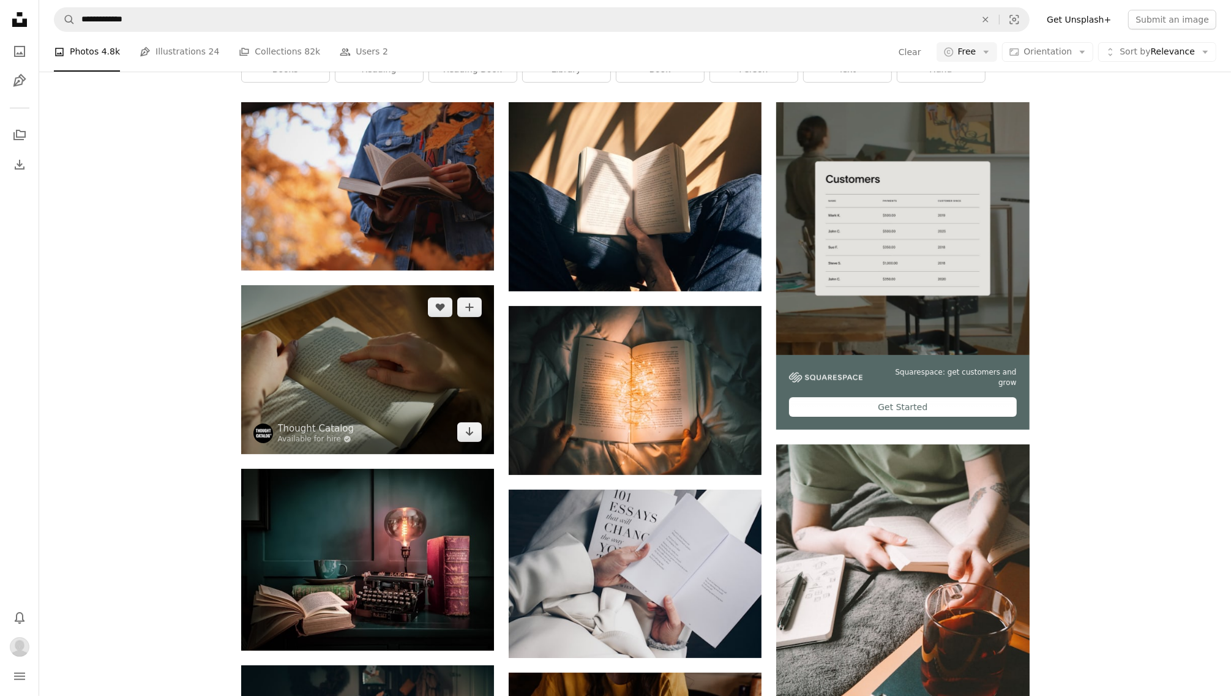
scroll to position [0, 0]
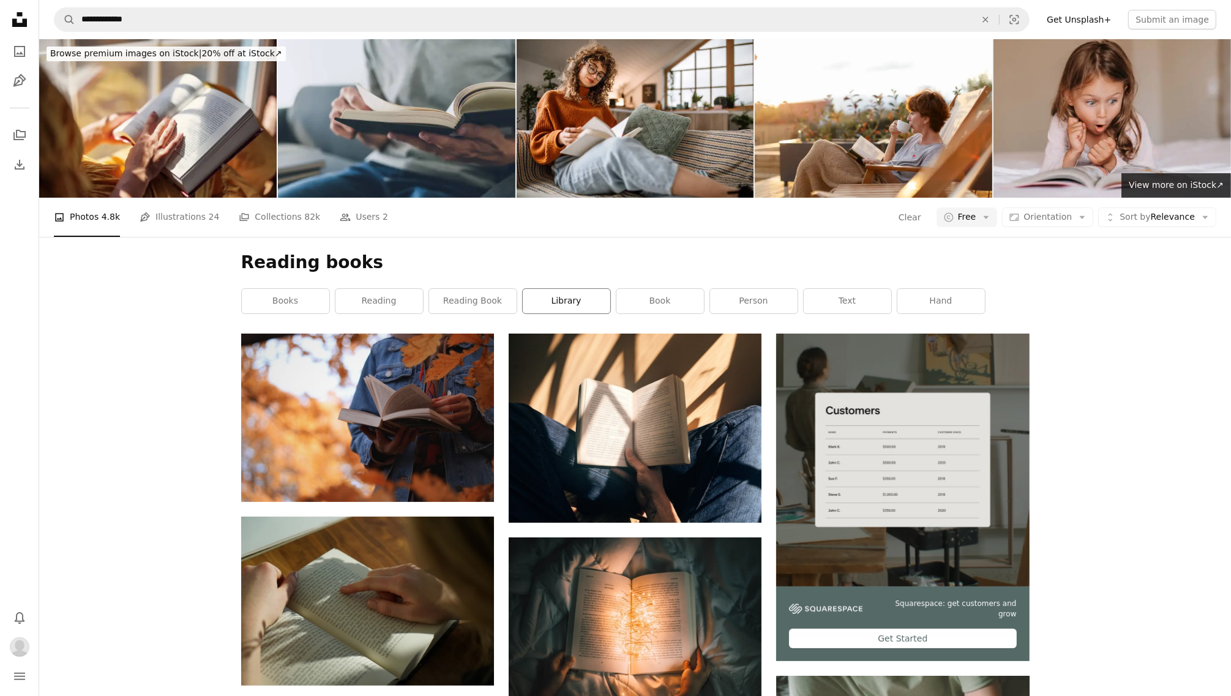
click at [572, 289] on link "library" at bounding box center [567, 301] width 88 height 24
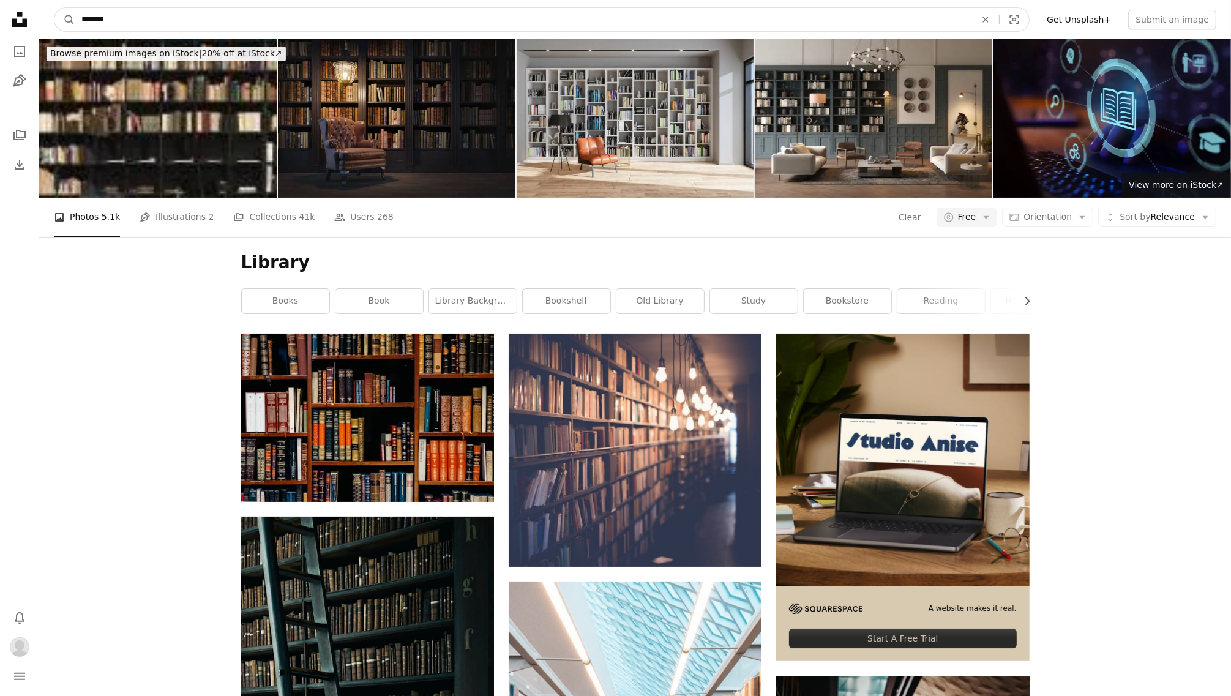
drag, startPoint x: 399, startPoint y: 29, endPoint x: -182, endPoint y: 7, distance: 581.1
type input "**********"
click button "A magnifying glass" at bounding box center [64, 19] width 21 height 23
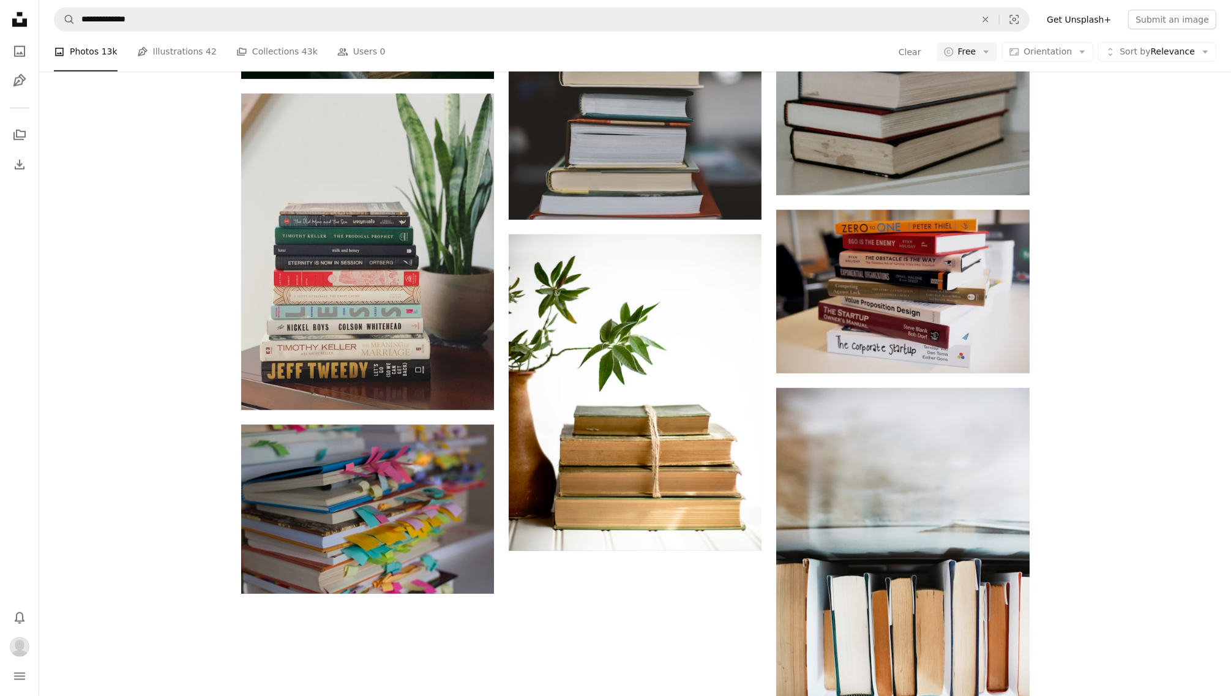
scroll to position [1415, 0]
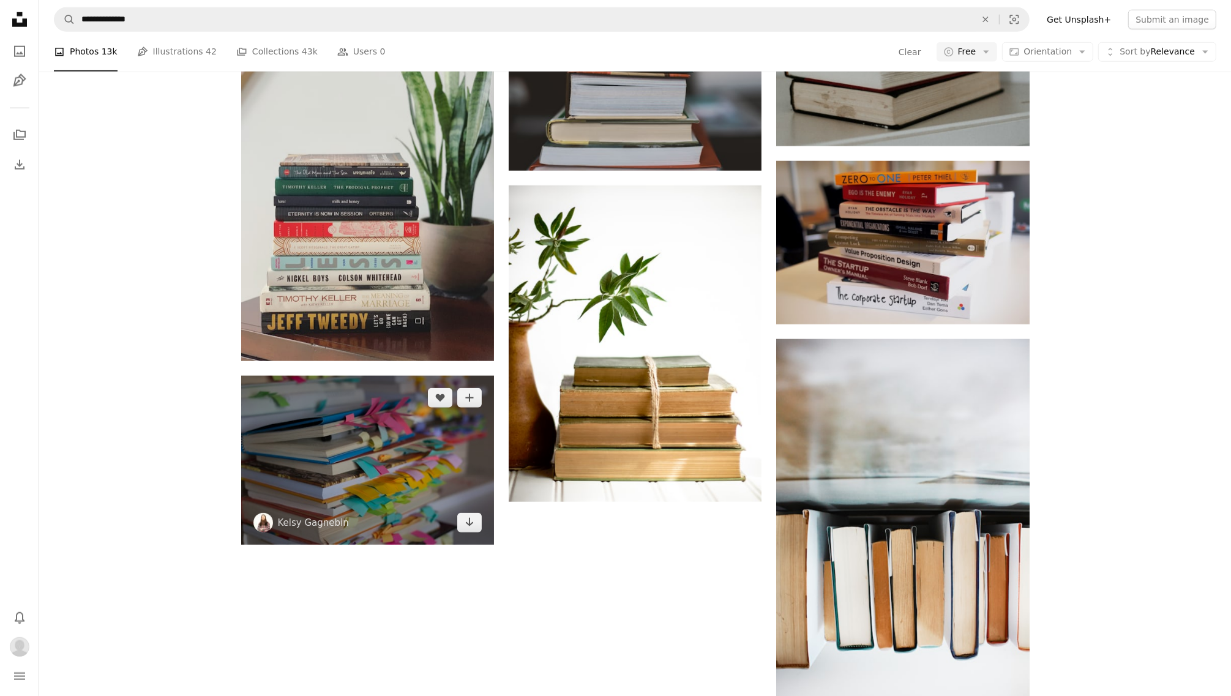
click at [418, 376] on img at bounding box center [367, 460] width 253 height 169
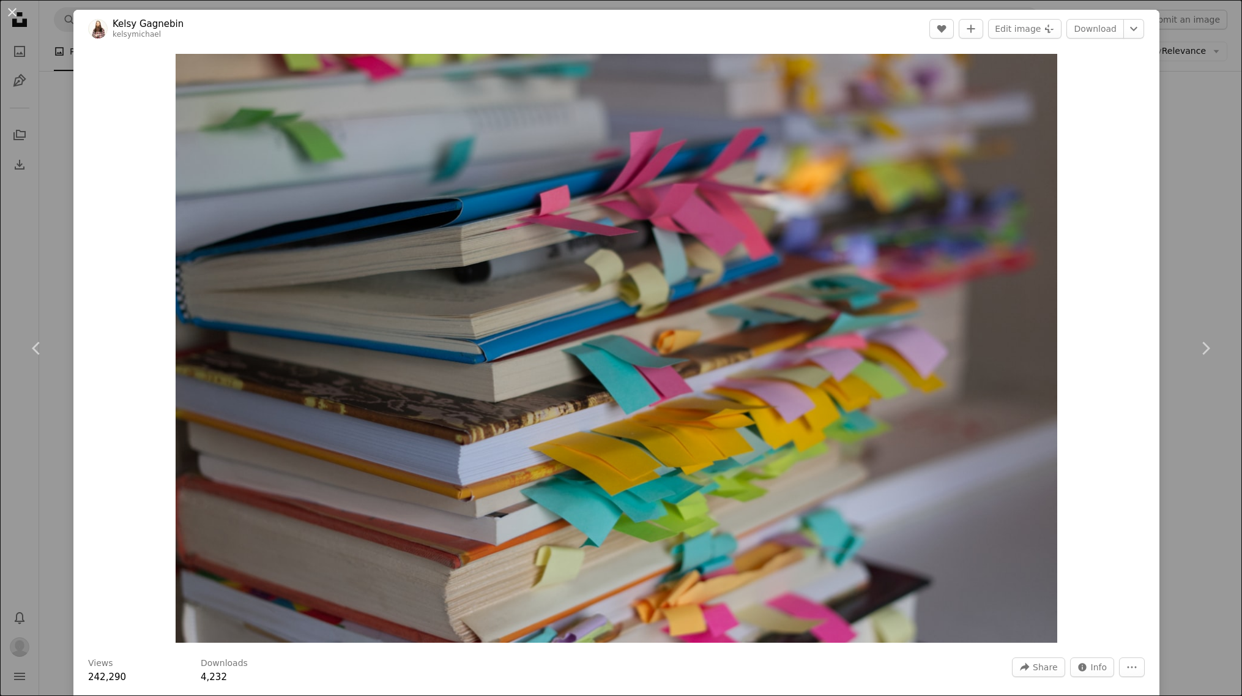
click at [993, 169] on div "An X shape Chevron left Chevron right [PERSON_NAME] kelsymichael A heart A plus…" at bounding box center [621, 348] width 1242 height 696
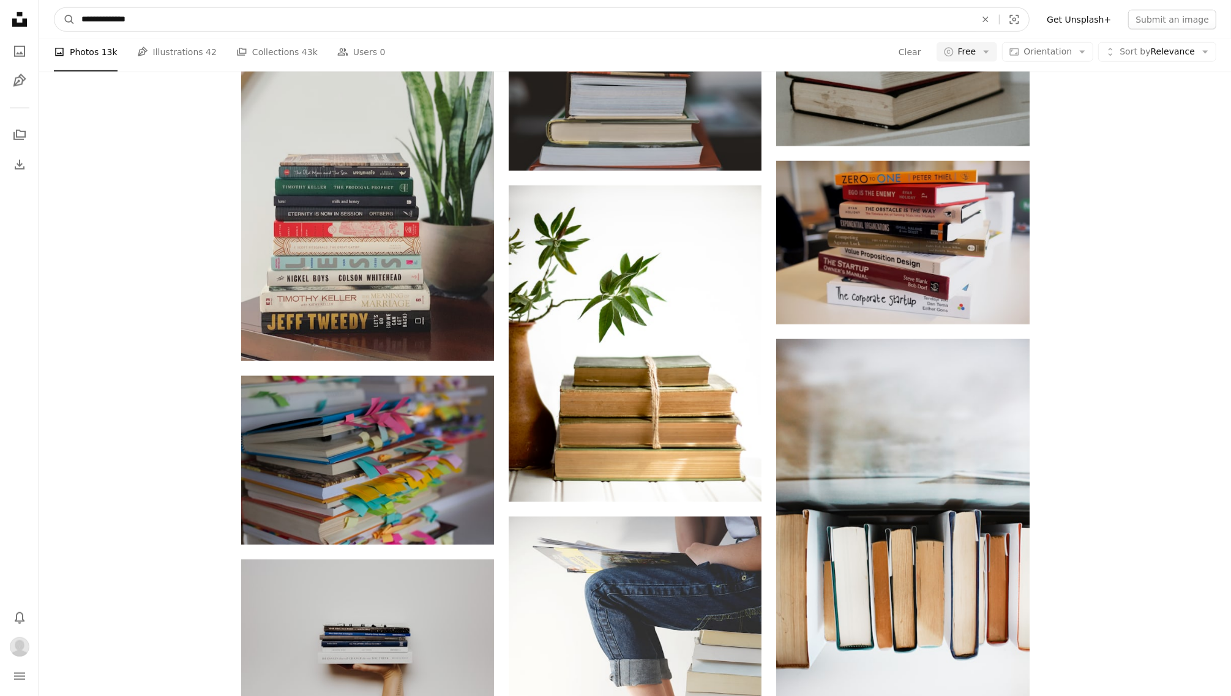
click at [196, 12] on input "**********" at bounding box center [523, 19] width 896 height 23
type input "**********"
click button "A magnifying glass" at bounding box center [64, 19] width 21 height 23
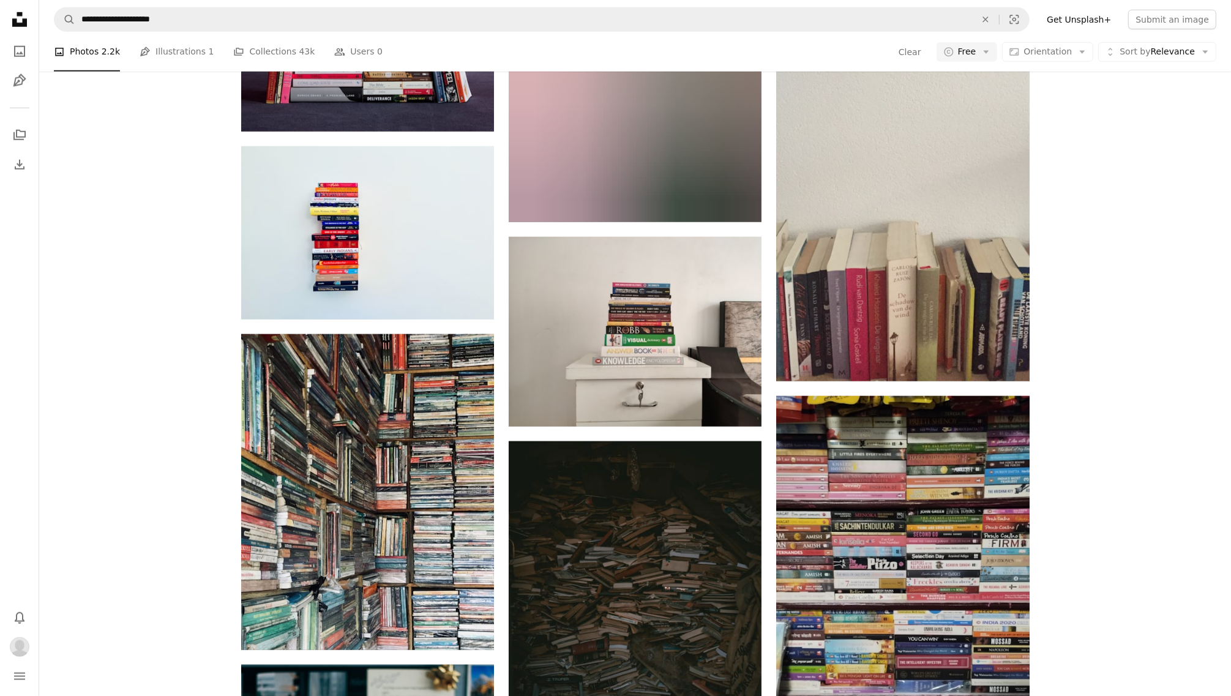
scroll to position [1377, 0]
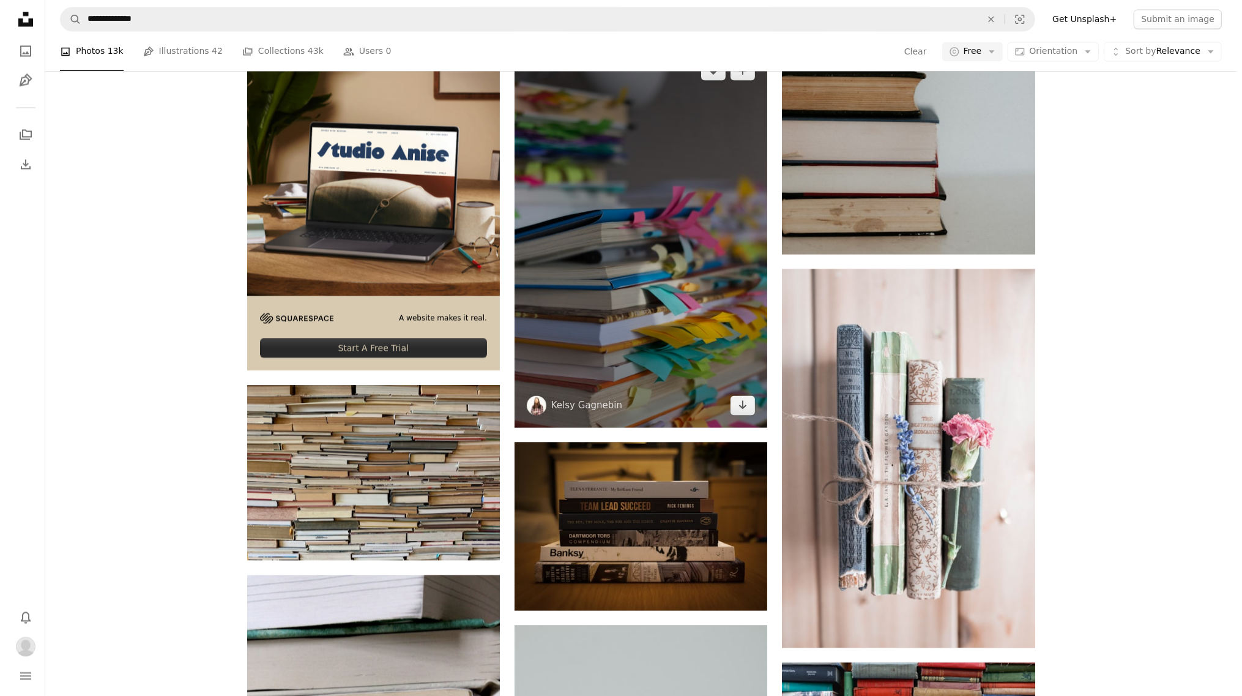
scroll to position [2333, 0]
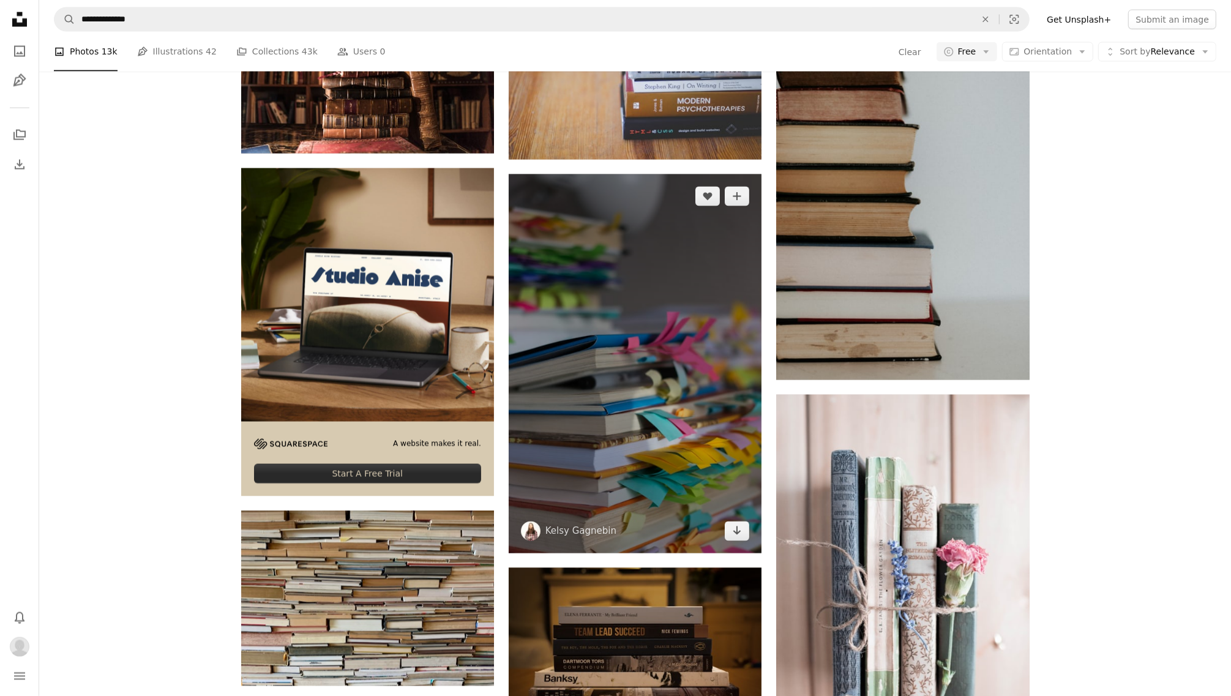
click at [634, 286] on img at bounding box center [635, 363] width 253 height 379
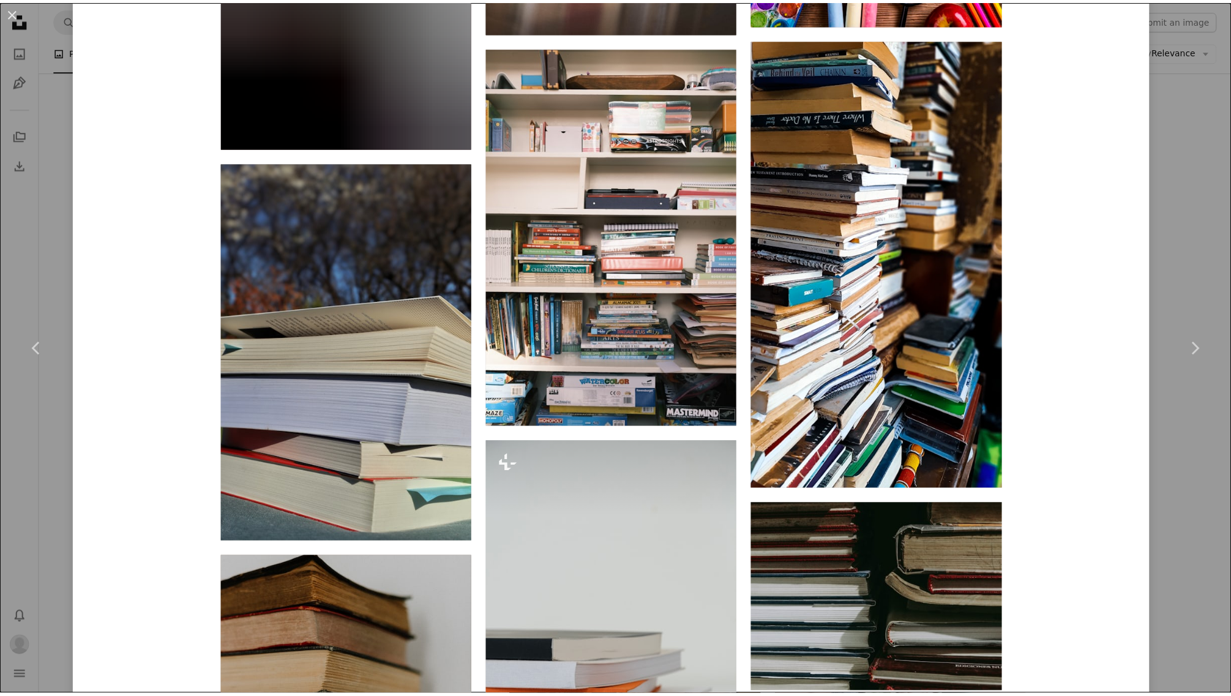
scroll to position [3136, 0]
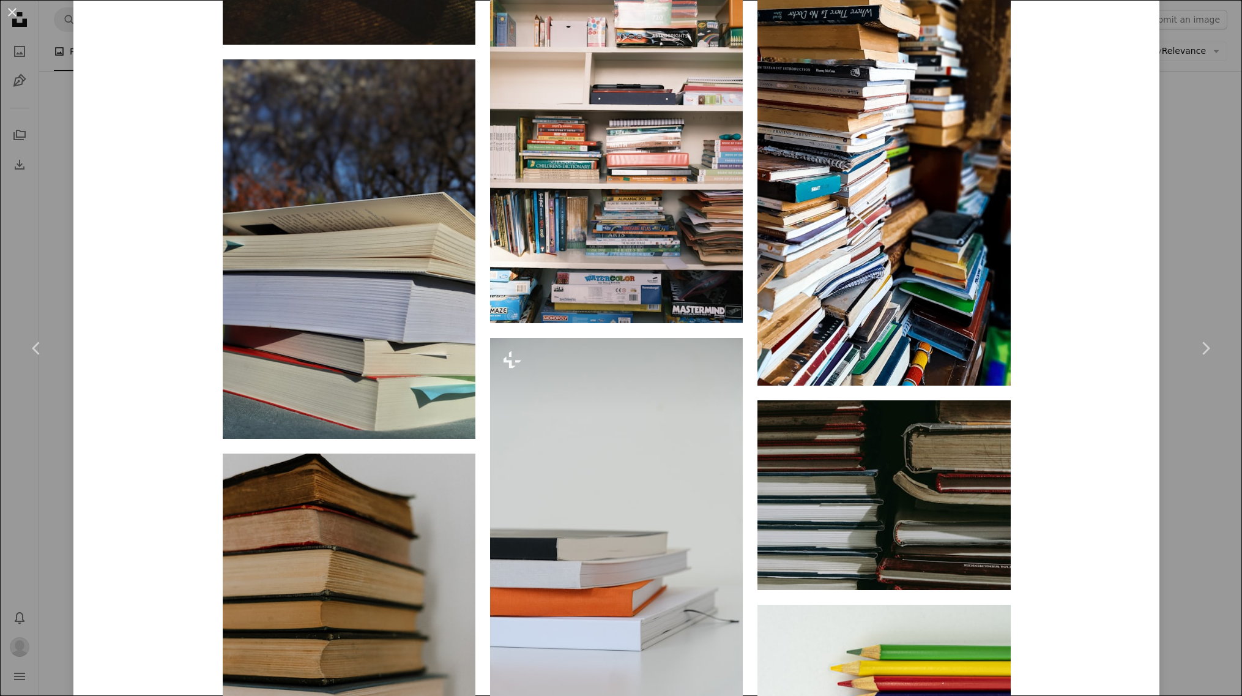
click at [993, 281] on div "An X shape Chevron left Chevron right [PERSON_NAME] kelsymichael A heart A plus…" at bounding box center [621, 348] width 1242 height 696
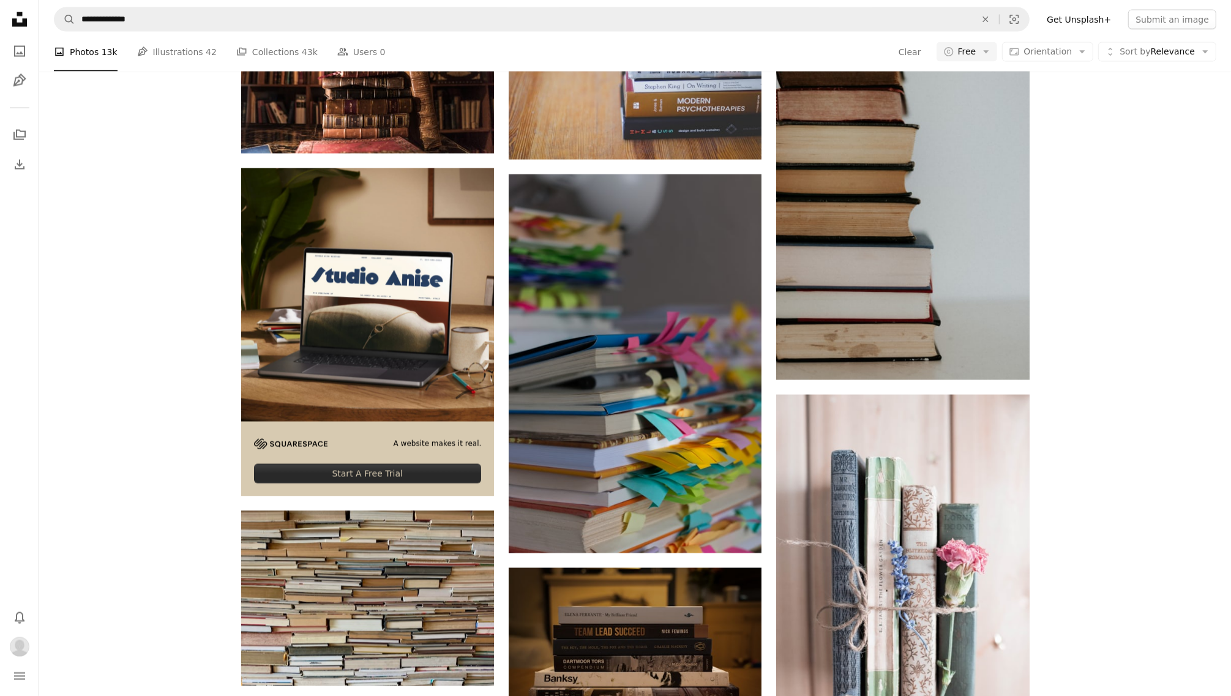
click at [411, 32] on nav "**********" at bounding box center [634, 19] width 1191 height 39
click at [411, 9] on input "**********" at bounding box center [523, 19] width 896 height 23
type input "**********"
click button "A magnifying glass" at bounding box center [64, 19] width 21 height 23
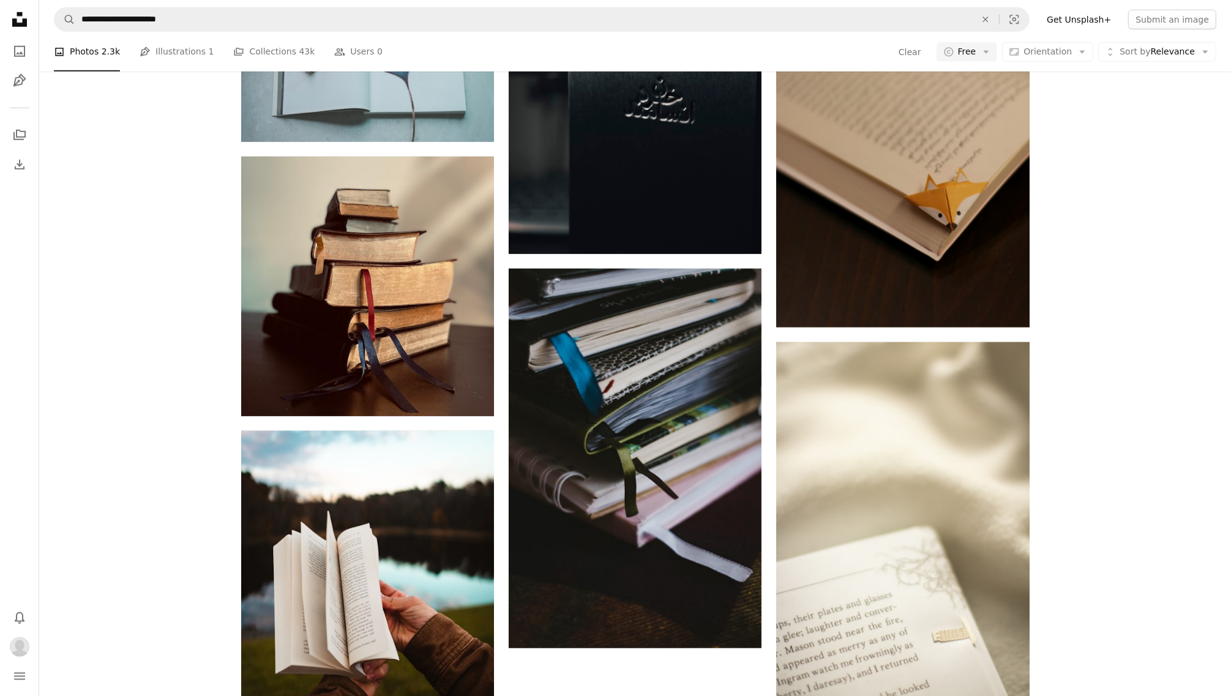
scroll to position [1394, 0]
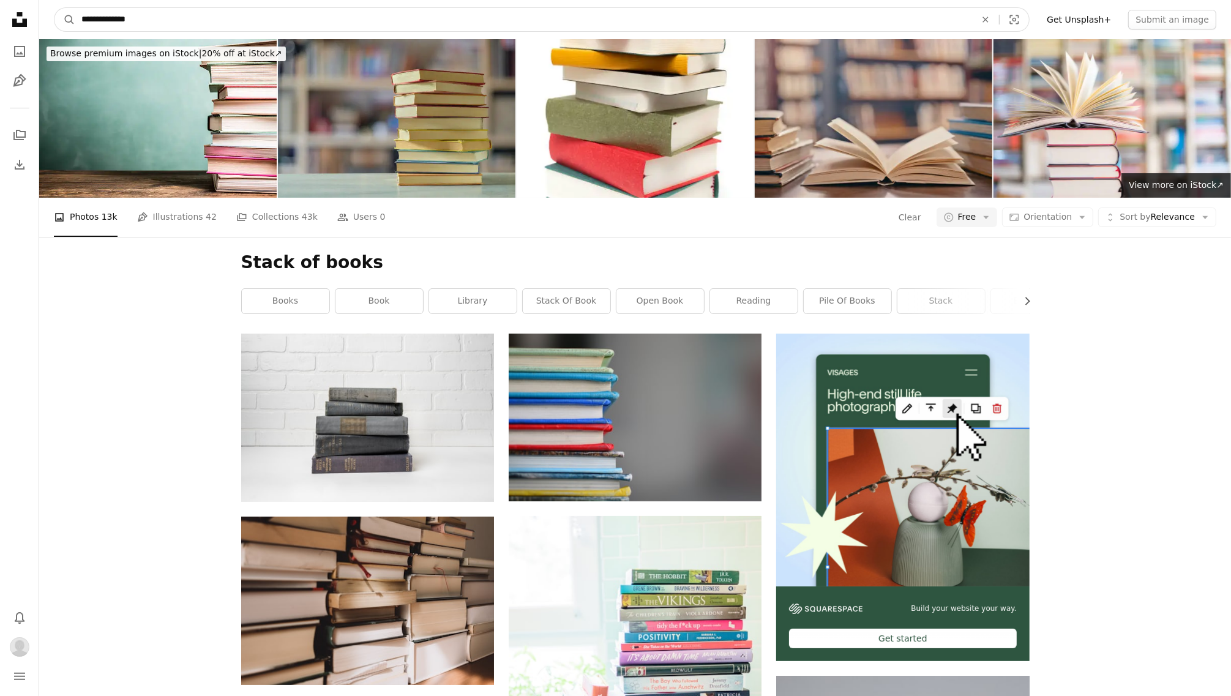
drag, startPoint x: 231, startPoint y: 28, endPoint x: 182, endPoint y: 15, distance: 51.1
click at [182, 15] on input "**********" at bounding box center [523, 19] width 896 height 23
type input "**********"
click button "A magnifying glass" at bounding box center [64, 19] width 21 height 23
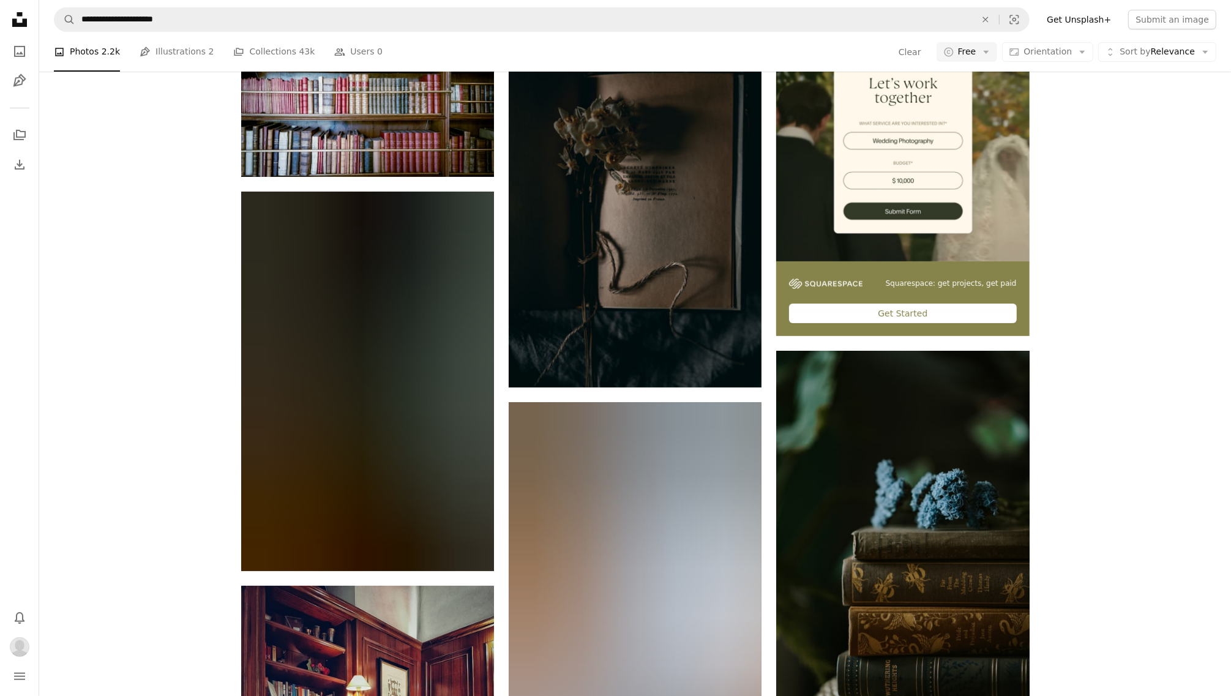
scroll to position [153, 0]
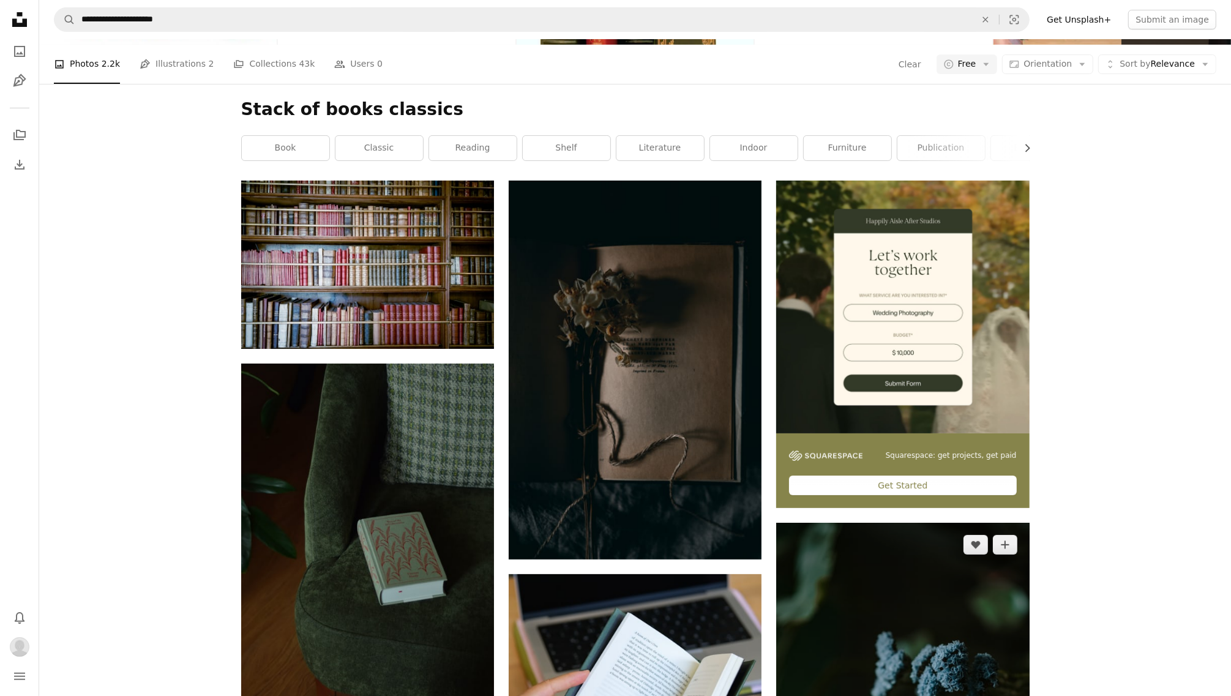
drag, startPoint x: 1038, startPoint y: 338, endPoint x: 1029, endPoint y: 350, distance: 15.3
